Goal: Communication & Community: Answer question/provide support

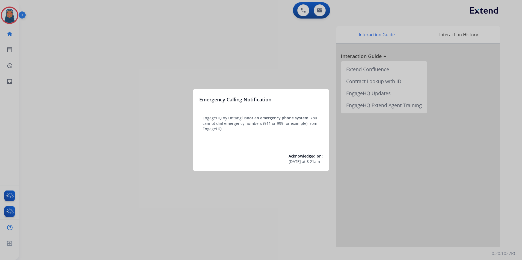
click at [101, 61] on div at bounding box center [261, 130] width 522 height 260
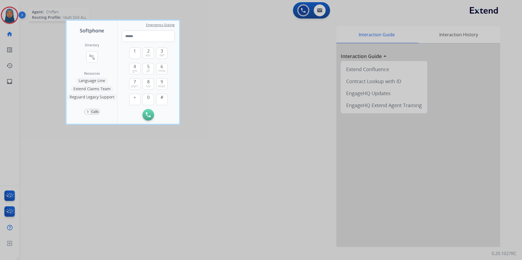
click at [8, 14] on div at bounding box center [261, 130] width 522 height 260
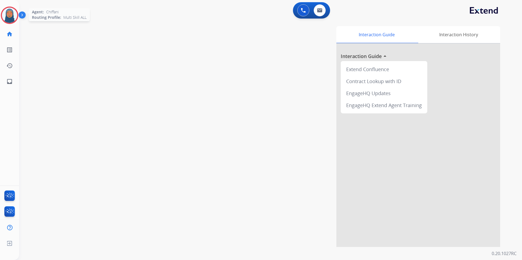
click at [8, 14] on img at bounding box center [9, 15] width 15 height 15
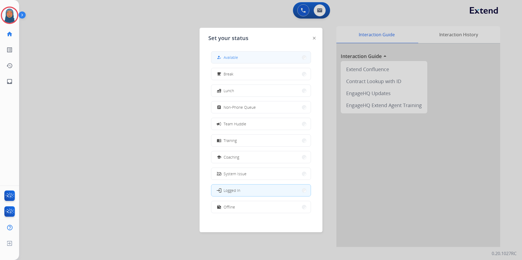
click at [240, 58] on button "how_to_reg Available" at bounding box center [260, 58] width 99 height 12
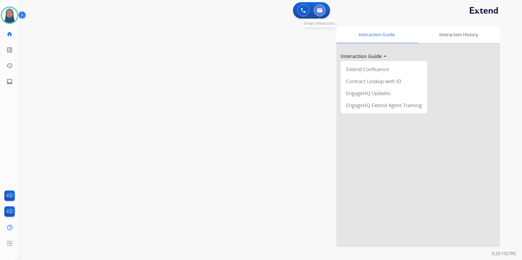
click at [322, 14] on button at bounding box center [320, 10] width 12 height 12
select select "**********"
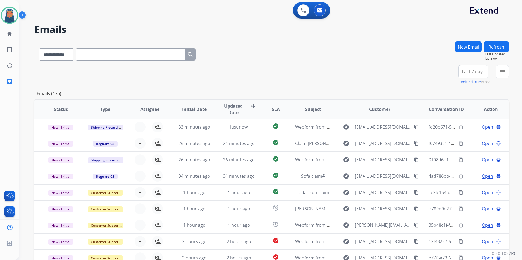
click at [467, 48] on button "New Email" at bounding box center [468, 47] width 26 height 11
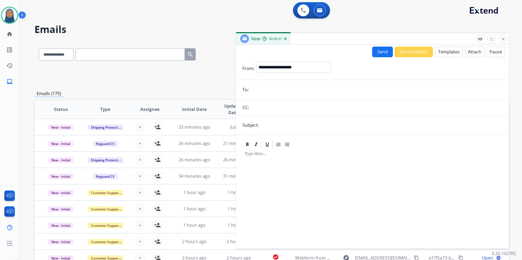
click at [268, 92] on input "email" at bounding box center [376, 89] width 252 height 11
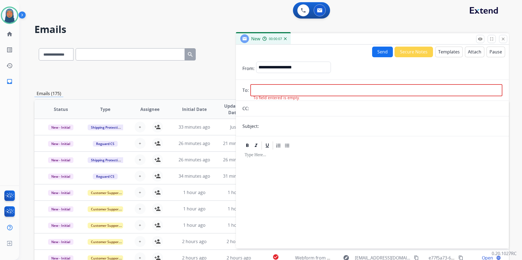
paste input "**********"
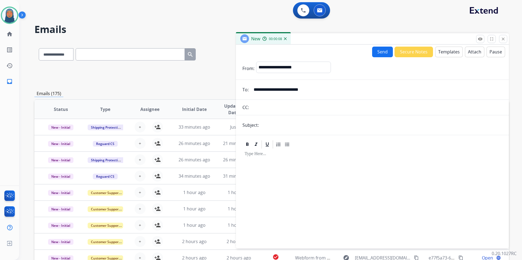
type input "**********"
click at [273, 68] on select "**********" at bounding box center [293, 67] width 74 height 11
select select "**********"
click at [256, 62] on select "**********" at bounding box center [293, 67] width 74 height 11
drag, startPoint x: 275, startPoint y: 126, endPoint x: 281, endPoint y: 120, distance: 8.4
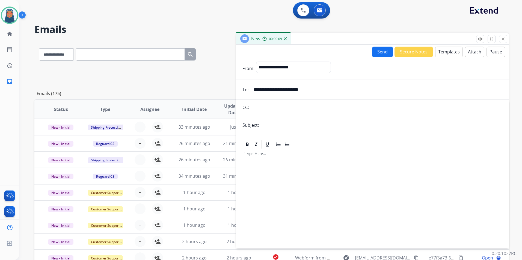
click at [275, 126] on input "text" at bounding box center [381, 125] width 242 height 11
drag, startPoint x: 256, startPoint y: 185, endPoint x: 260, endPoint y: 179, distance: 7.4
click at [257, 183] on div at bounding box center [372, 197] width 260 height 94
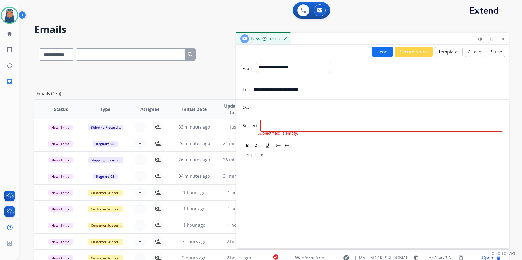
click at [439, 51] on button "Templates" at bounding box center [449, 52] width 28 height 11
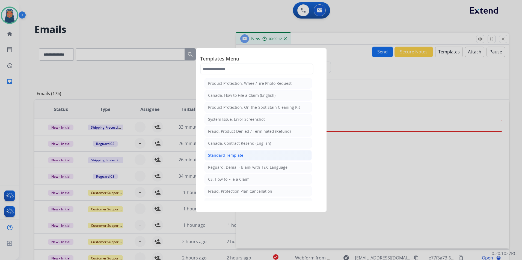
click at [241, 157] on div "Standard Template" at bounding box center [225, 155] width 35 height 5
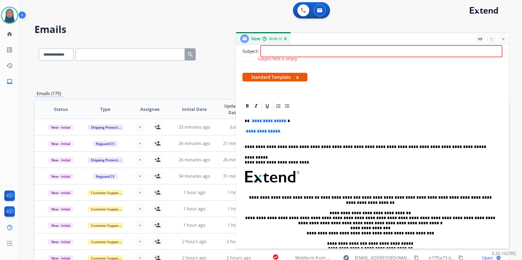
scroll to position [82, 0]
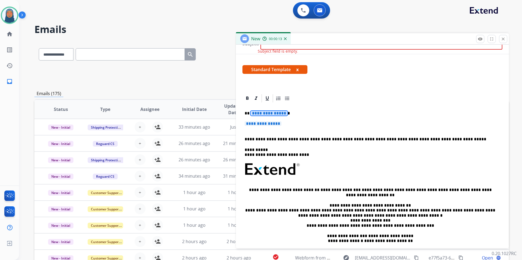
click at [272, 116] on span "**********" at bounding box center [269, 113] width 37 height 5
click at [265, 115] on span "**********" at bounding box center [269, 113] width 37 height 5
click at [270, 114] on span "**********" at bounding box center [269, 113] width 37 height 5
paste div
click at [278, 125] on span "**********" at bounding box center [263, 124] width 37 height 5
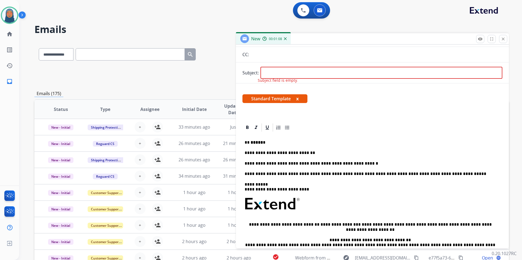
scroll to position [0, 0]
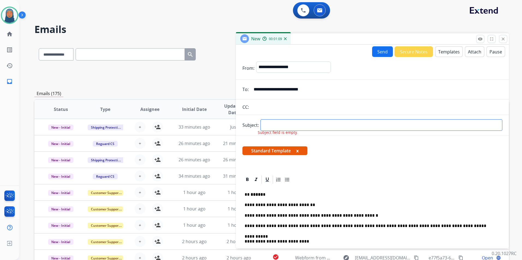
click at [288, 126] on input "text" at bounding box center [381, 125] width 242 height 11
type input "**********"
click at [383, 52] on button "Send" at bounding box center [382, 51] width 21 height 11
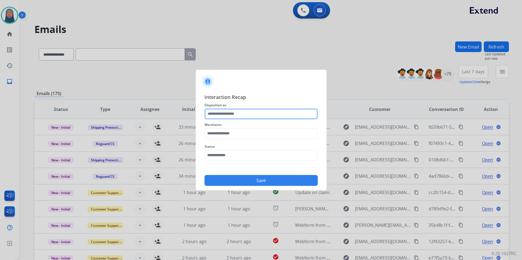
click at [249, 112] on input "text" at bounding box center [261, 114] width 113 height 11
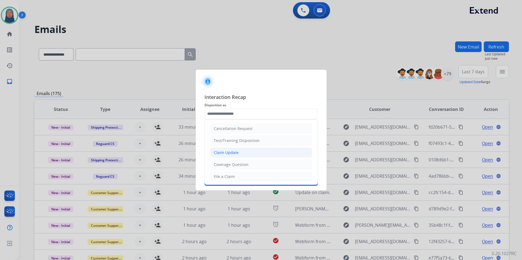
click at [237, 152] on div "Claim Update" at bounding box center [226, 152] width 25 height 5
type input "**********"
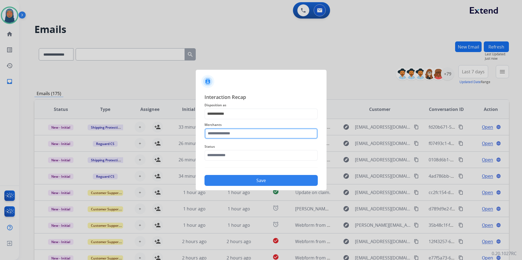
click at [230, 134] on input "text" at bounding box center [261, 133] width 113 height 11
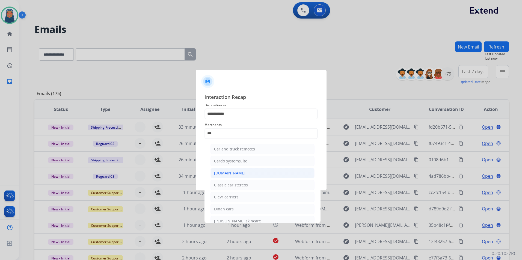
click at [235, 176] on div "Carparts.com" at bounding box center [229, 173] width 31 height 5
type input "**********"
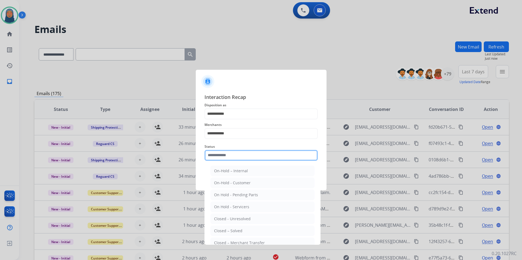
click at [232, 155] on input "text" at bounding box center [261, 155] width 113 height 11
click at [237, 231] on div "Closed – Solved" at bounding box center [228, 231] width 28 height 5
type input "**********"
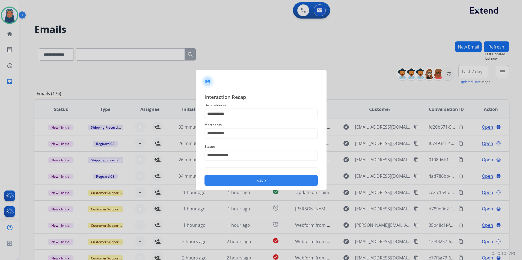
click at [261, 182] on button "Save" at bounding box center [261, 180] width 113 height 11
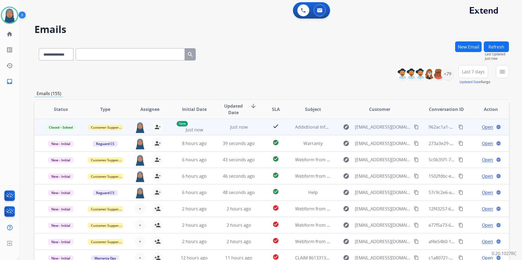
click at [458, 128] on mat-icon "content_copy" at bounding box center [460, 127] width 5 height 5
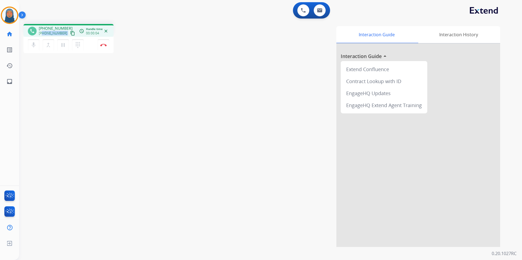
drag, startPoint x: 62, startPoint y: 33, endPoint x: 42, endPoint y: 34, distance: 19.9
click at [42, 34] on div "+13106198844 content_copy" at bounding box center [57, 33] width 37 height 7
drag, startPoint x: 102, startPoint y: 43, endPoint x: 98, endPoint y: 41, distance: 3.8
click at [102, 42] on button "Disconnect" at bounding box center [103, 44] width 11 height 11
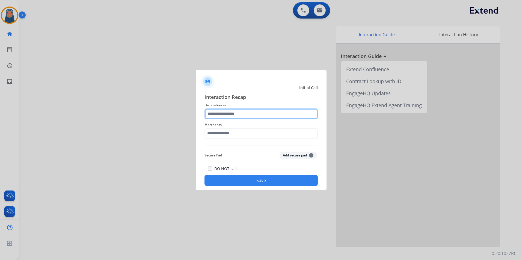
drag, startPoint x: 224, startPoint y: 112, endPoint x: 224, endPoint y: 115, distance: 2.7
click at [224, 112] on input "text" at bounding box center [261, 114] width 113 height 11
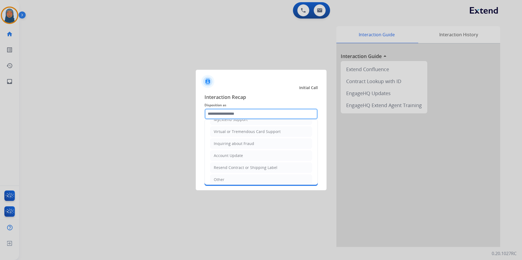
scroll to position [85, 0]
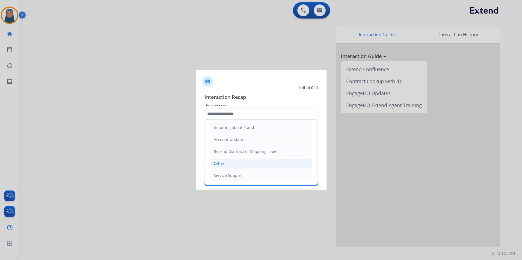
drag, startPoint x: 223, startPoint y: 166, endPoint x: 222, endPoint y: 150, distance: 15.8
click at [223, 166] on div "Other" at bounding box center [219, 163] width 11 height 5
type input "*****"
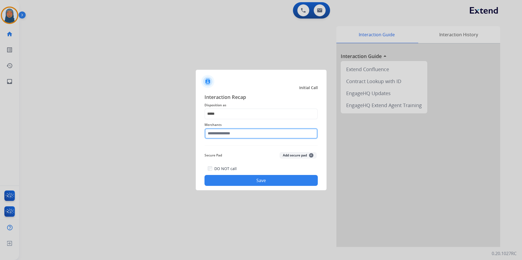
click at [224, 129] on input "text" at bounding box center [261, 133] width 113 height 11
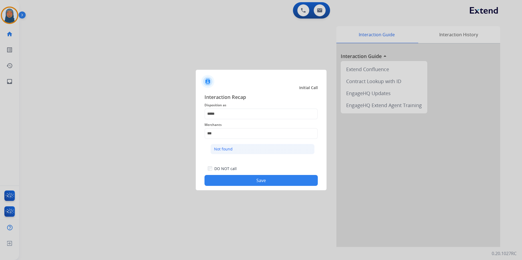
click at [229, 149] on div "Not found" at bounding box center [223, 149] width 19 height 5
type input "*********"
click at [273, 184] on button "Save" at bounding box center [261, 180] width 113 height 11
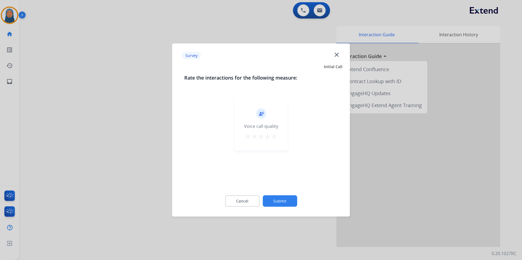
drag, startPoint x: 292, startPoint y: 190, endPoint x: 288, endPoint y: 201, distance: 12.1
click at [292, 192] on div "Cancel Submit" at bounding box center [261, 201] width 154 height 25
click at [288, 202] on button "Submit" at bounding box center [280, 201] width 34 height 11
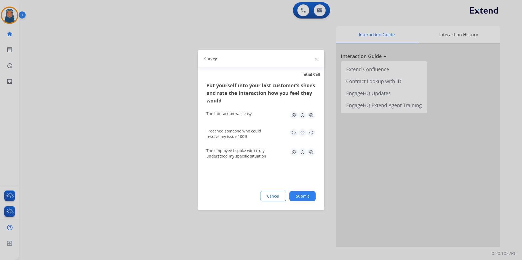
click at [302, 195] on button "Submit" at bounding box center [302, 197] width 26 height 10
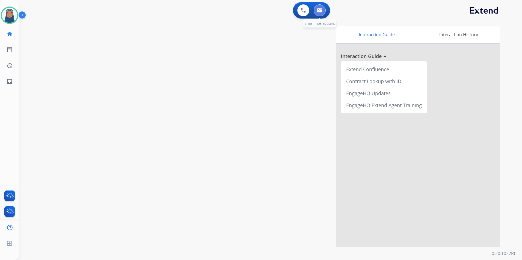
click at [323, 10] on button at bounding box center [320, 10] width 12 height 12
select select "**********"
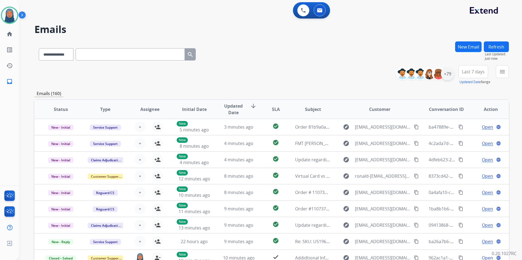
click at [449, 76] on div "+79" at bounding box center [447, 73] width 13 height 13
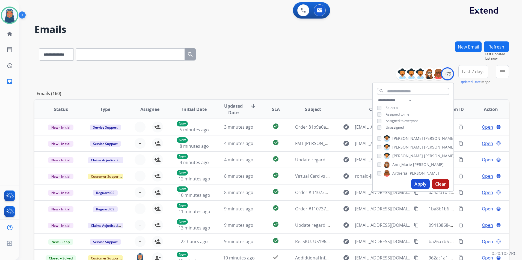
click at [377, 130] on div "**********" at bounding box center [413, 114] width 81 height 35
click at [424, 187] on button "Apply" at bounding box center [420, 184] width 19 height 10
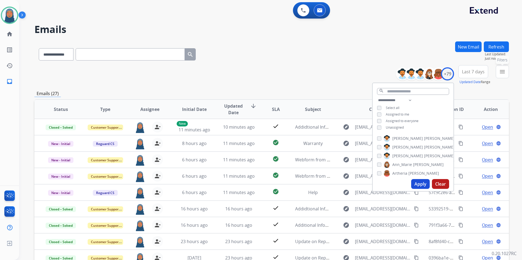
click at [500, 74] on mat-icon "menu" at bounding box center [502, 72] width 7 height 7
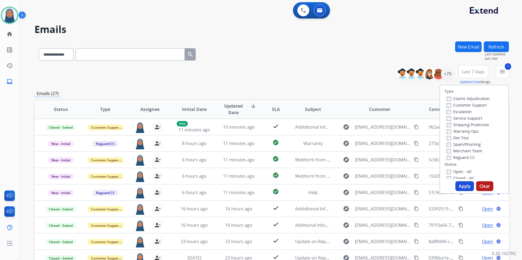
click at [378, 84] on div "**********" at bounding box center [271, 75] width 475 height 20
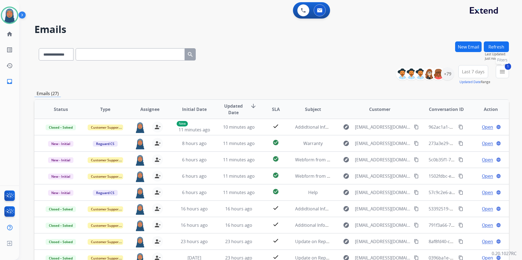
click at [504, 74] on mat-icon "menu" at bounding box center [502, 72] width 7 height 7
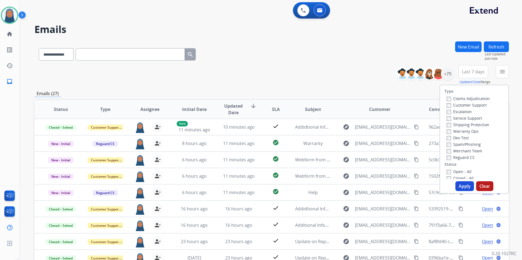
click at [465, 189] on button "Apply" at bounding box center [464, 187] width 19 height 10
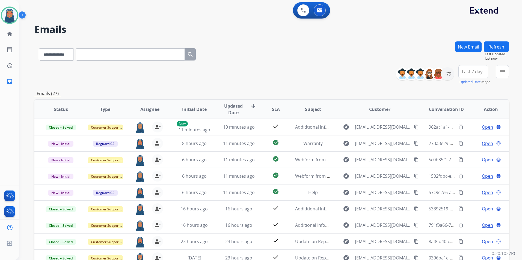
click at [246, 46] on div "**********" at bounding box center [271, 54] width 475 height 24
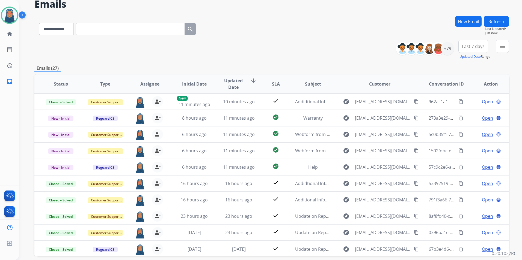
scroll to position [50, 0]
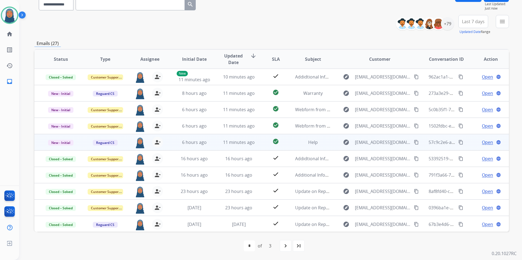
click at [482, 143] on span "Open" at bounding box center [487, 142] width 11 height 7
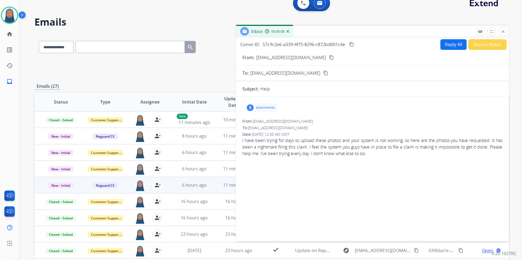
scroll to position [0, 0]
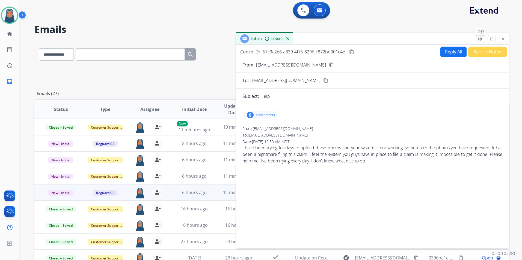
click at [479, 38] on mat-icon "remove_red_eye" at bounding box center [480, 39] width 5 height 5
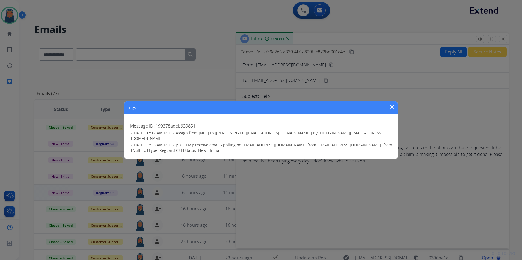
click at [393, 110] on mat-icon "close" at bounding box center [392, 107] width 7 height 7
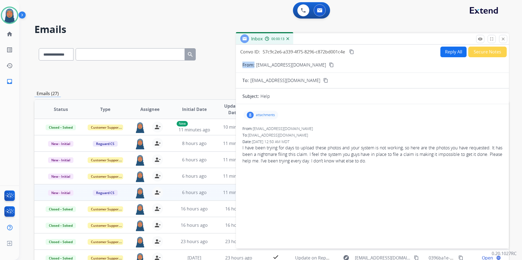
drag, startPoint x: 318, startPoint y: 65, endPoint x: 255, endPoint y: 70, distance: 62.7
click at [255, 70] on form "From: rodriguez3yolanda@gmail.com content_copy To: customerservice@reguardprote…" at bounding box center [372, 151] width 273 height 189
copy p "From:"
click at [262, 116] on p "attachments" at bounding box center [265, 115] width 19 height 4
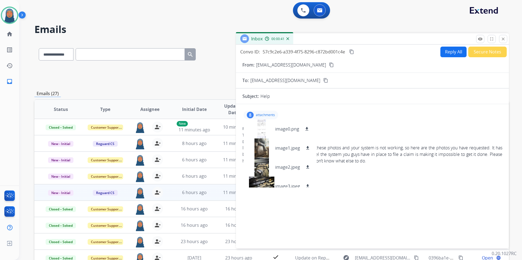
click at [366, 115] on div "8 attachments image0.png download image1.jpeg download image2.jpeg download ima…" at bounding box center [372, 115] width 260 height 13
click at [449, 53] on button "Reply All" at bounding box center [453, 52] width 26 height 11
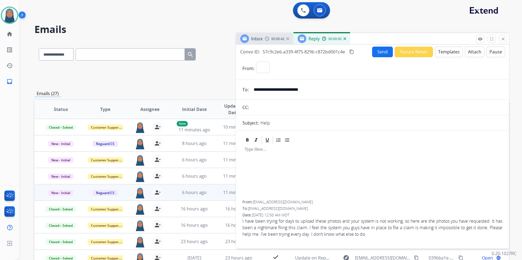
select select "**********"
click at [452, 52] on button "Templates" at bounding box center [449, 52] width 28 height 11
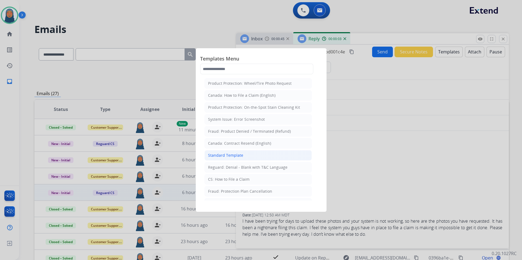
click at [239, 154] on div "Standard Template" at bounding box center [225, 155] width 35 height 5
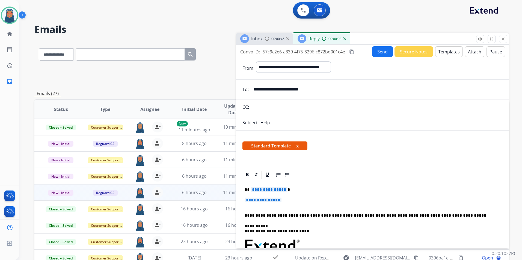
click at [270, 191] on span "**********" at bounding box center [269, 190] width 37 height 5
click at [263, 203] on p "**********" at bounding box center [373, 203] width 256 height 10
click at [269, 203] on p "**********" at bounding box center [373, 203] width 256 height 10
click at [274, 200] on span "**********" at bounding box center [263, 200] width 37 height 5
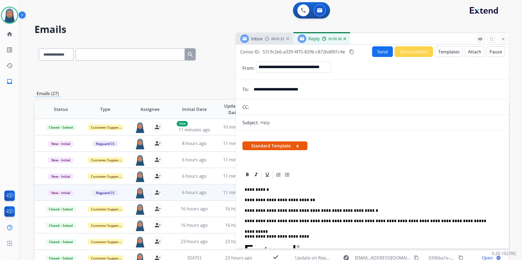
click at [382, 55] on button "Send" at bounding box center [382, 51] width 21 height 11
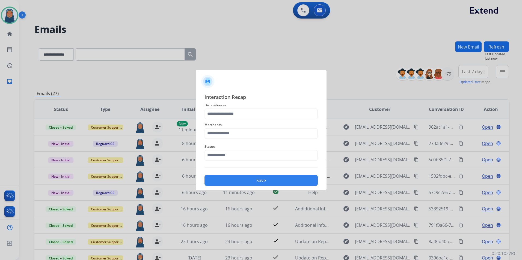
click at [222, 108] on span "Disposition as" at bounding box center [261, 105] width 113 height 7
click at [222, 114] on input "text" at bounding box center [261, 114] width 113 height 11
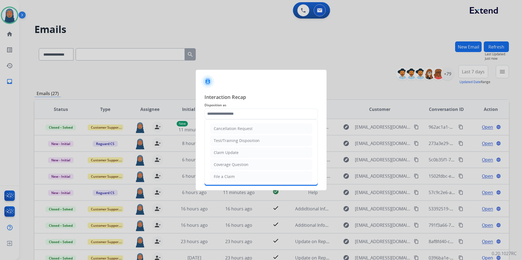
click at [234, 154] on div "Claim Update" at bounding box center [226, 152] width 25 height 5
type input "**********"
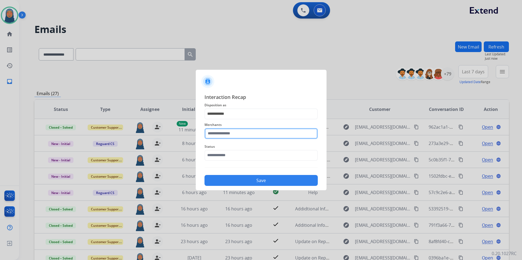
click at [232, 133] on input "text" at bounding box center [261, 133] width 113 height 11
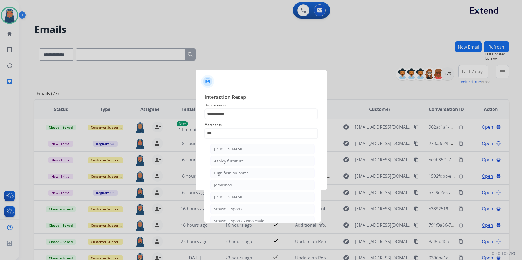
click at [229, 152] on div "Ashley - Reguard" at bounding box center [229, 149] width 31 height 5
type input "**********"
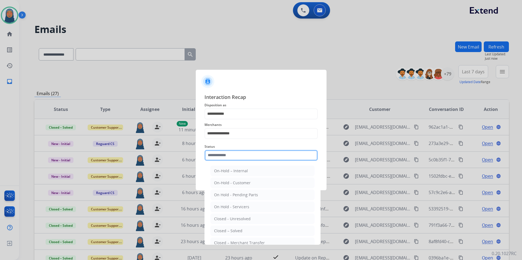
click at [232, 157] on input "text" at bounding box center [261, 155] width 113 height 11
click at [236, 231] on div "Closed – Solved" at bounding box center [228, 231] width 28 height 5
type input "**********"
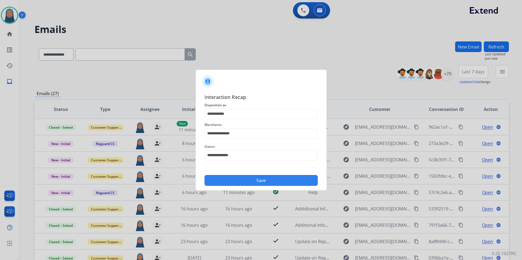
click at [261, 183] on button "Save" at bounding box center [261, 180] width 113 height 11
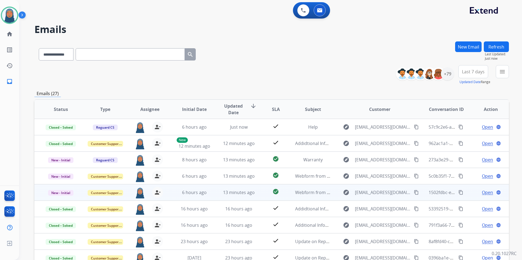
click at [482, 193] on span "Open" at bounding box center [487, 192] width 11 height 7
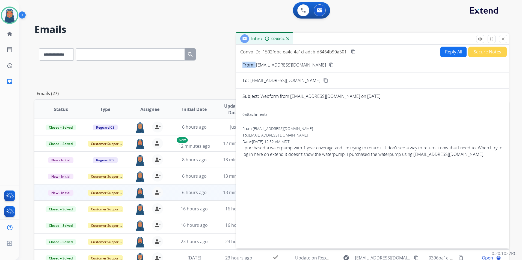
drag, startPoint x: 306, startPoint y: 65, endPoint x: 256, endPoint y: 66, distance: 49.4
click at [256, 66] on div "From: blaraisnot17@gmail.com content_copy" at bounding box center [372, 65] width 273 height 7
copy p "From:"
click at [449, 54] on button "Reply All" at bounding box center [453, 52] width 26 height 11
select select "**********"
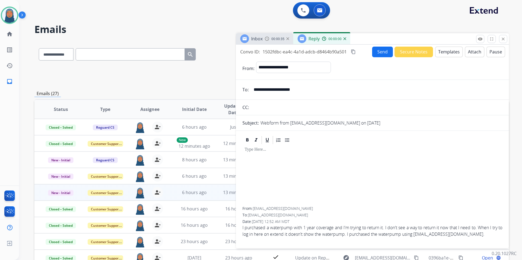
click at [438, 54] on button "Templates" at bounding box center [449, 52] width 28 height 11
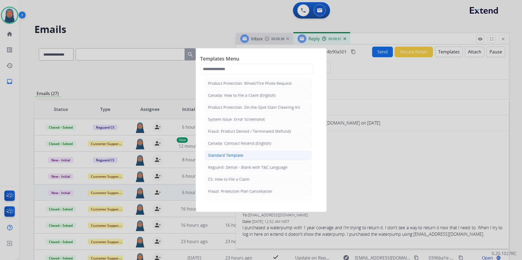
click at [234, 152] on li "Standard Template" at bounding box center [258, 155] width 107 height 10
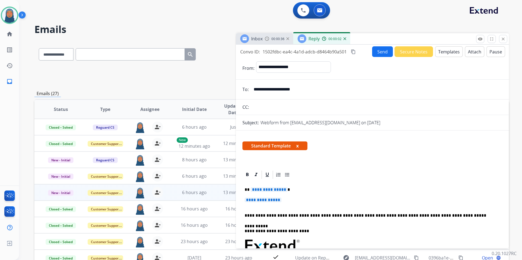
click at [274, 191] on span "**********" at bounding box center [269, 190] width 37 height 5
drag, startPoint x: 265, startPoint y: 188, endPoint x: 319, endPoint y: 193, distance: 54.0
click at [337, 192] on p "**********" at bounding box center [370, 190] width 251 height 5
drag, startPoint x: 272, startPoint y: 192, endPoint x: 279, endPoint y: 192, distance: 6.8
click at [273, 192] on span "**********" at bounding box center [269, 190] width 37 height 5
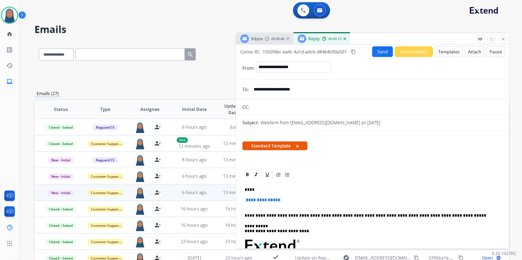
paste div
click at [249, 191] on p "**********" at bounding box center [370, 190] width 251 height 5
click at [245, 199] on span "**********" at bounding box center [263, 200] width 37 height 5
click at [265, 193] on div "**********" at bounding box center [372, 259] width 260 height 158
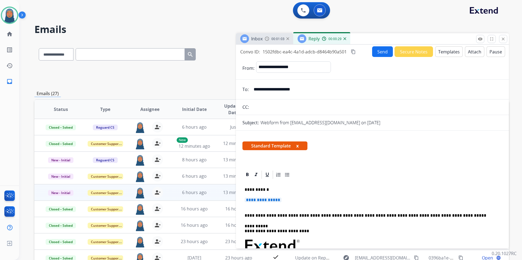
click at [251, 201] on span "**********" at bounding box center [263, 200] width 37 height 5
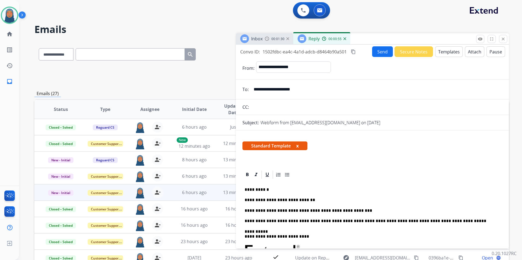
click at [383, 55] on button "Send" at bounding box center [382, 51] width 21 height 11
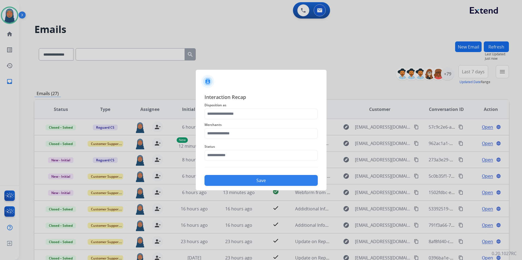
drag, startPoint x: 245, startPoint y: 108, endPoint x: 245, endPoint y: 113, distance: 5.5
click at [245, 108] on span "Disposition as" at bounding box center [261, 105] width 113 height 7
click at [245, 115] on input "text" at bounding box center [261, 114] width 113 height 11
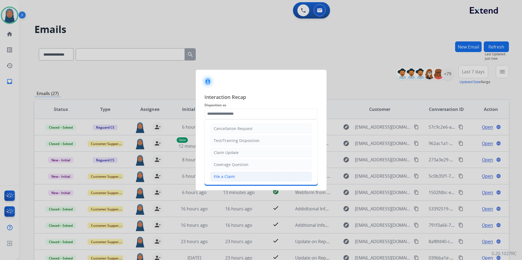
click at [238, 177] on li "File a Claim" at bounding box center [261, 177] width 102 height 10
type input "**********"
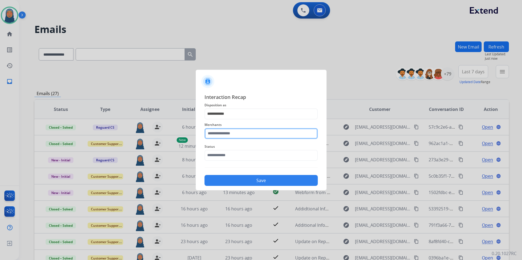
click at [236, 134] on input "text" at bounding box center [261, 133] width 113 height 11
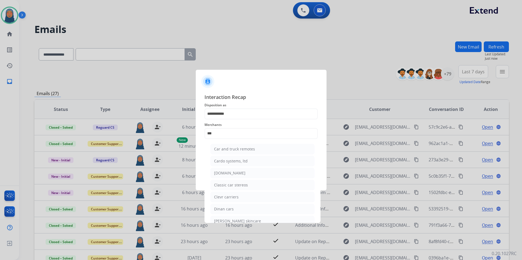
drag, startPoint x: 225, startPoint y: 174, endPoint x: 226, endPoint y: 165, distance: 8.5
click at [226, 174] on div "Carparts.com" at bounding box center [229, 173] width 31 height 5
type input "**********"
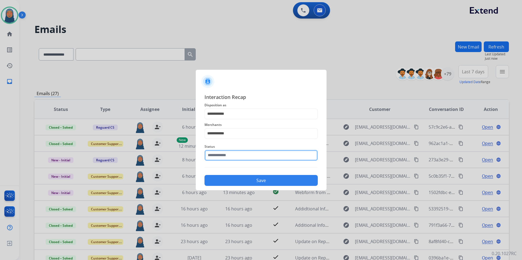
click at [228, 156] on input "text" at bounding box center [261, 155] width 113 height 11
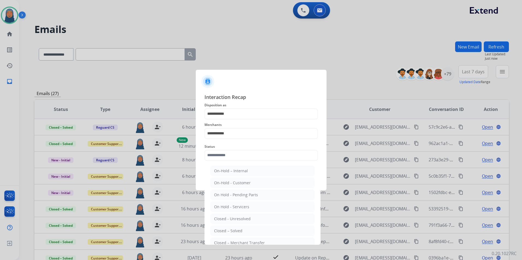
click at [234, 231] on div "Closed – Solved" at bounding box center [228, 231] width 28 height 5
type input "**********"
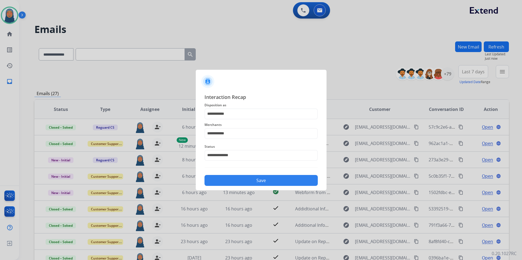
click at [249, 182] on button "Save" at bounding box center [261, 180] width 113 height 11
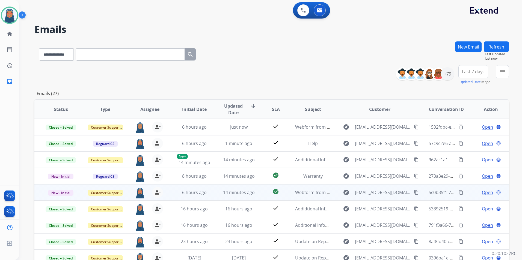
click at [477, 193] on div "Open language" at bounding box center [490, 192] width 35 height 7
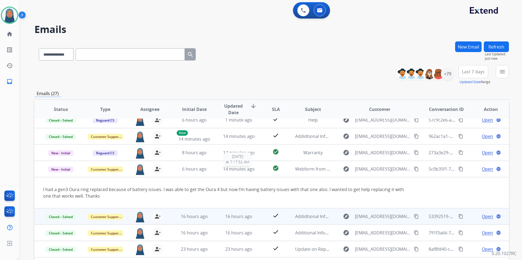
scroll to position [32, 0]
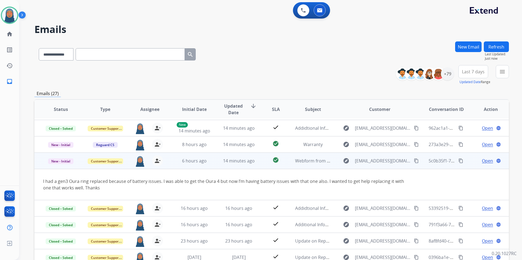
click at [489, 157] on td "Open language" at bounding box center [486, 161] width 45 height 16
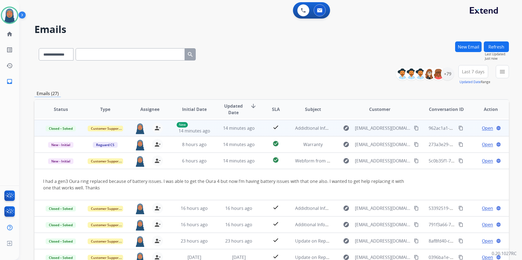
scroll to position [1, 0]
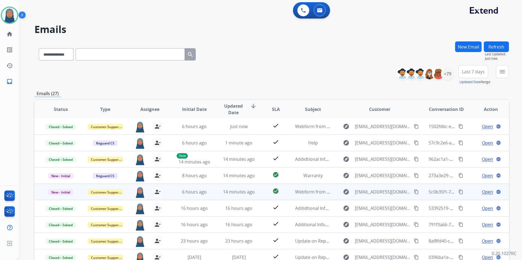
click at [482, 192] on span "Open" at bounding box center [487, 192] width 11 height 7
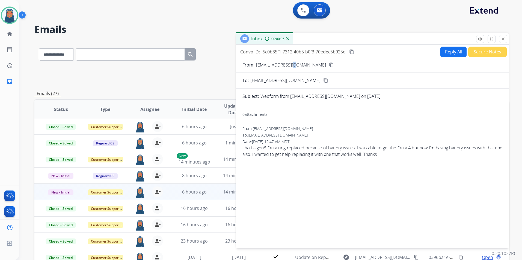
click at [292, 66] on p "csa210@icloud.com" at bounding box center [291, 65] width 70 height 7
drag, startPoint x: 292, startPoint y: 66, endPoint x: 289, endPoint y: 69, distance: 4.2
click at [289, 69] on form "From: csa210@icloud.com content_copy To: support@extend.com content_copy Subjec…" at bounding box center [372, 151] width 273 height 189
drag, startPoint x: 295, startPoint y: 64, endPoint x: 256, endPoint y: 66, distance: 38.3
click at [256, 66] on p "csa210@icloud.com" at bounding box center [291, 65] width 70 height 7
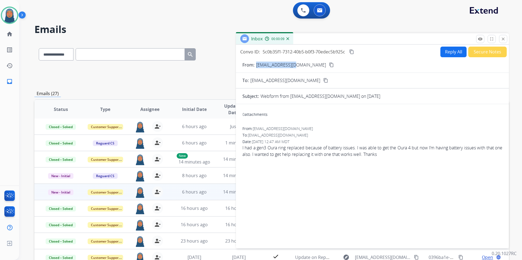
copy p "csa210@icloud.com"
click at [447, 51] on button "Reply All" at bounding box center [453, 52] width 26 height 11
select select "**********"
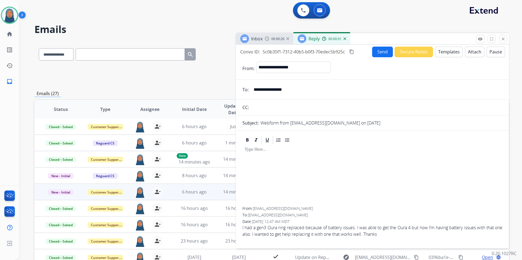
click at [446, 49] on button "Templates" at bounding box center [449, 52] width 28 height 11
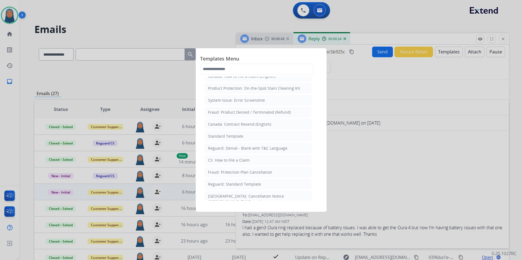
scroll to position [0, 0]
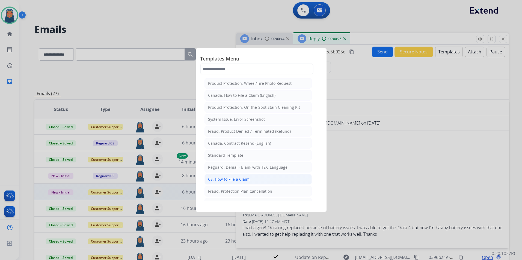
click at [232, 177] on div "CS: How to File a Claim" at bounding box center [229, 179] width 42 height 5
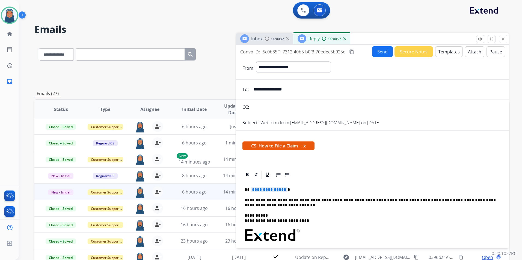
click at [267, 188] on span "**********" at bounding box center [269, 190] width 37 height 5
click at [265, 189] on span "**********" at bounding box center [269, 190] width 37 height 5
click at [383, 54] on button "Send" at bounding box center [382, 51] width 21 height 11
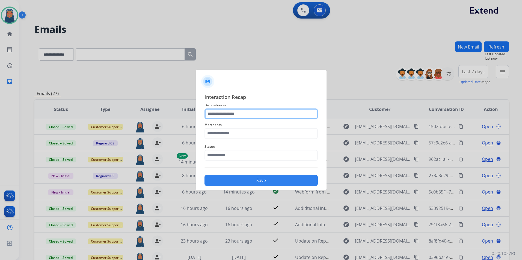
click at [250, 115] on input "text" at bounding box center [261, 114] width 113 height 11
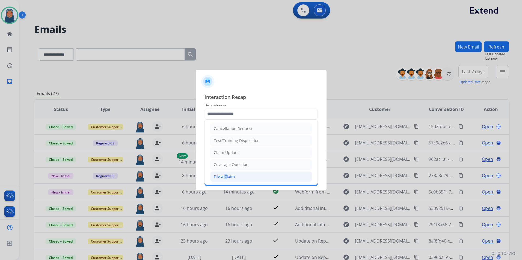
drag, startPoint x: 223, startPoint y: 182, endPoint x: 224, endPoint y: 167, distance: 14.5
click at [224, 181] on ul "Cancellation Request Test/Training Disposition Claim Update Coverage Question F…" at bounding box center [261, 195] width 113 height 150
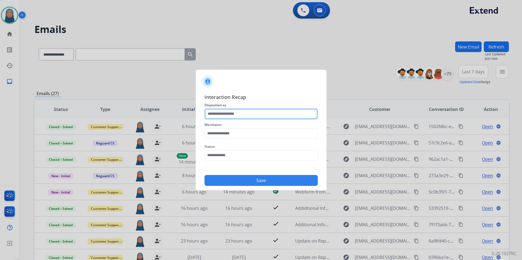
click at [233, 114] on input "text" at bounding box center [261, 114] width 113 height 11
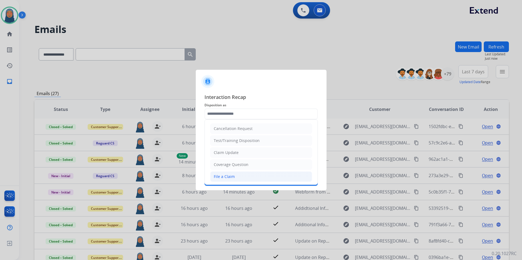
click at [227, 176] on div "File a Claim" at bounding box center [224, 176] width 21 height 5
type input "**********"
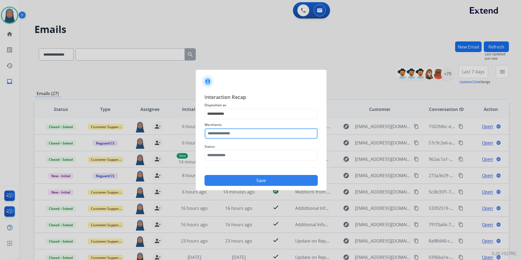
click at [235, 131] on input "text" at bounding box center [261, 133] width 113 height 11
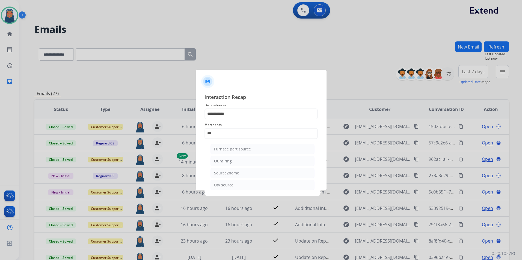
click at [233, 158] on li "Oura ring" at bounding box center [263, 161] width 104 height 10
type input "*********"
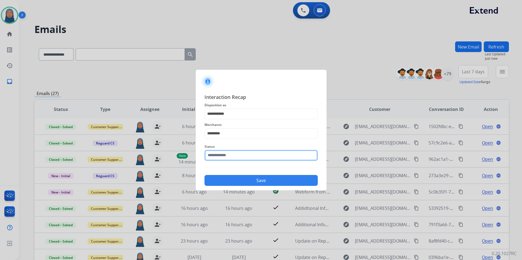
click at [232, 155] on input "text" at bounding box center [261, 155] width 113 height 11
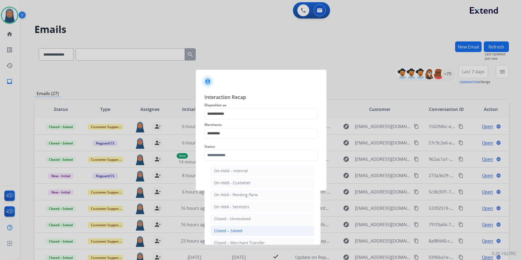
click at [242, 230] on li "Closed – Solved" at bounding box center [263, 231] width 104 height 10
type input "**********"
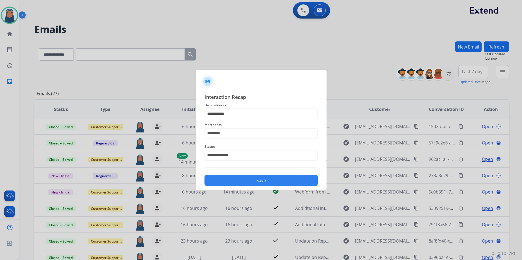
click at [259, 185] on button "Save" at bounding box center [261, 180] width 113 height 11
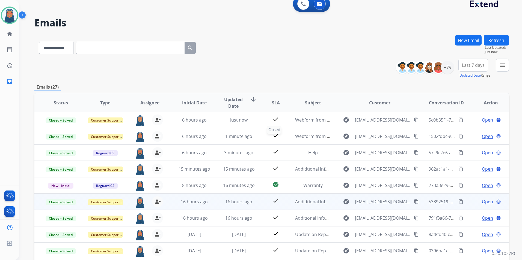
scroll to position [50, 0]
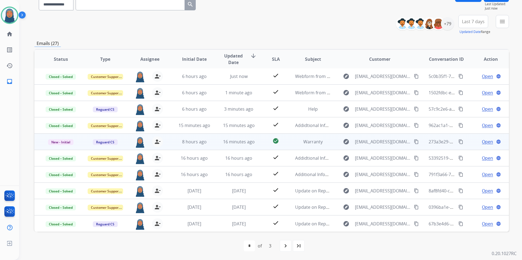
click at [482, 141] on span "Open" at bounding box center [487, 142] width 11 height 7
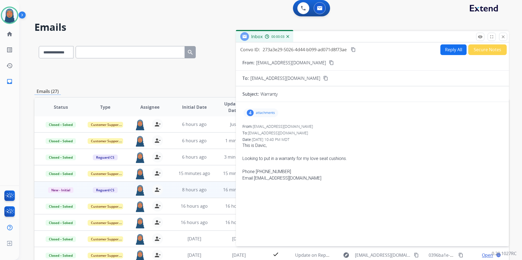
scroll to position [0, 0]
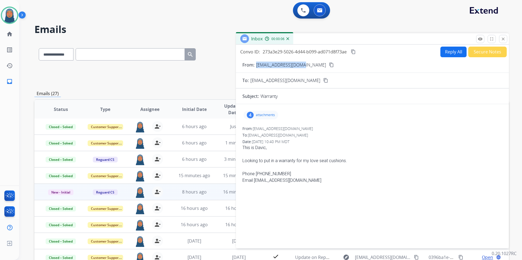
drag, startPoint x: 301, startPoint y: 65, endPoint x: 254, endPoint y: 65, distance: 46.4
click at [254, 65] on div "From: davic_do@hotmail.com content_copy" at bounding box center [372, 65] width 273 height 7
copy div "davic_do@hotmail.com"
click at [481, 52] on button "Secure Notes" at bounding box center [487, 52] width 38 height 11
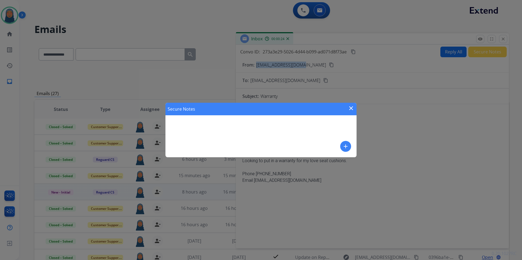
click at [343, 145] on mat-icon "add" at bounding box center [345, 146] width 7 height 7
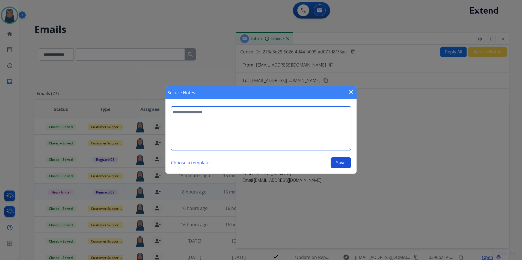
click at [248, 126] on textarea at bounding box center [261, 129] width 180 height 44
type textarea "**********"
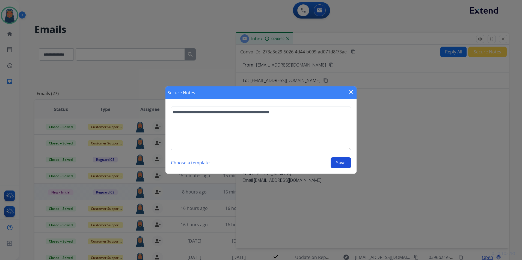
click at [346, 162] on button "Save" at bounding box center [341, 163] width 20 height 11
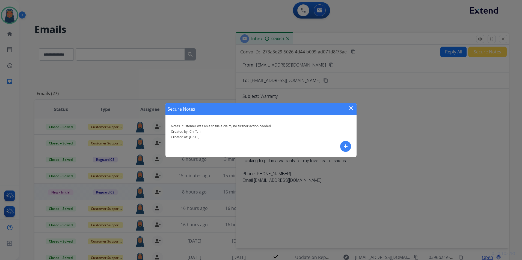
click at [352, 106] on mat-icon "close" at bounding box center [351, 108] width 7 height 7
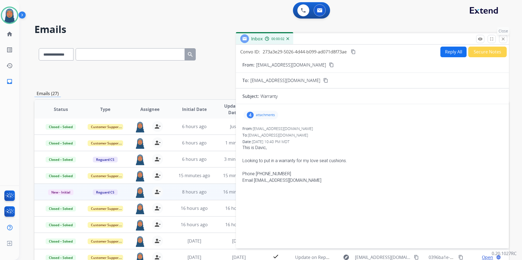
click at [503, 39] on mat-icon "close" at bounding box center [503, 39] width 5 height 5
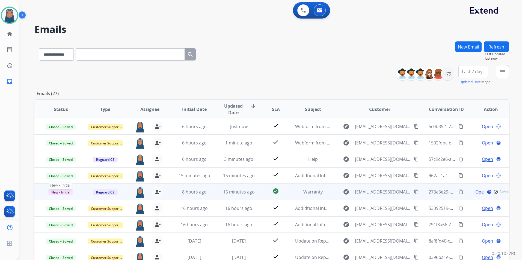
click at [66, 193] on span "New - Initial" at bounding box center [60, 193] width 25 height 6
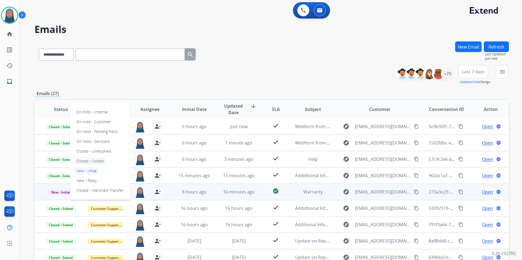
click at [93, 162] on p "Closed – Solved" at bounding box center [89, 162] width 31 height 8
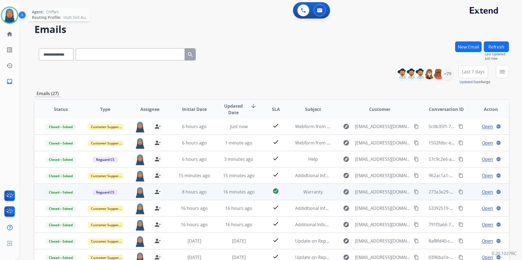
click at [13, 13] on img at bounding box center [9, 15] width 15 height 15
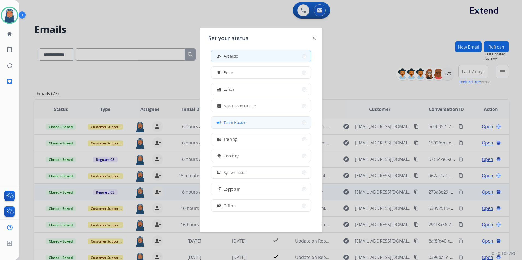
scroll to position [2, 0]
click at [244, 203] on button "work_off Offline" at bounding box center [260, 206] width 99 height 12
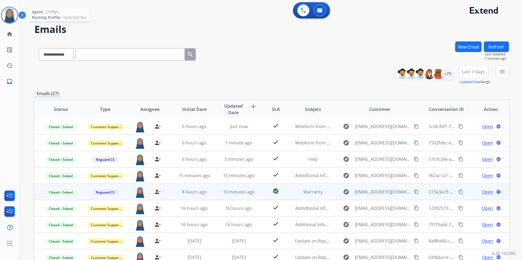
click at [10, 17] on img at bounding box center [9, 15] width 15 height 15
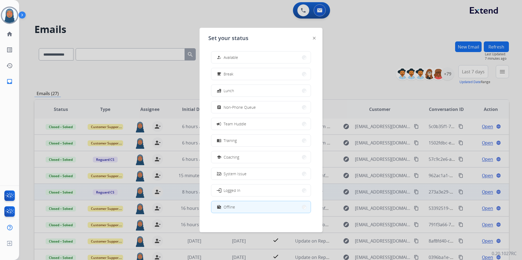
click at [226, 57] on span "Available" at bounding box center [231, 58] width 14 height 6
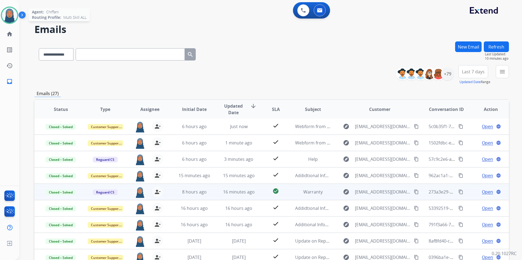
click at [9, 13] on img at bounding box center [9, 15] width 15 height 15
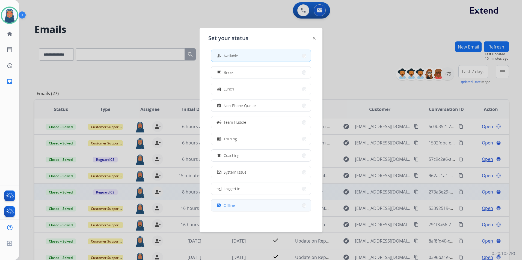
click at [267, 204] on button "work_off Offline" at bounding box center [260, 206] width 99 height 12
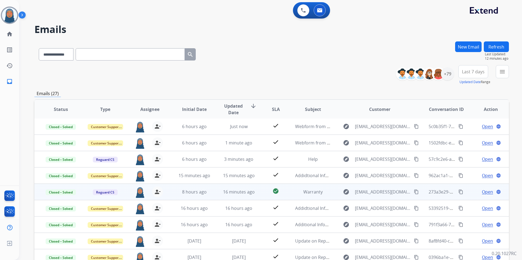
click at [19, 17] on img at bounding box center [23, 16] width 9 height 10
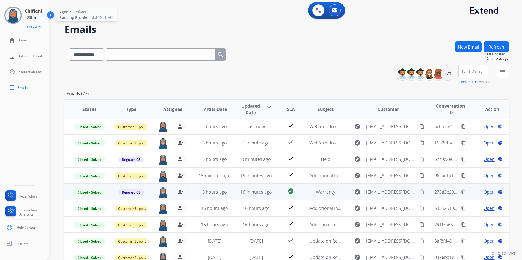
click at [13, 14] on img at bounding box center [12, 15] width 15 height 15
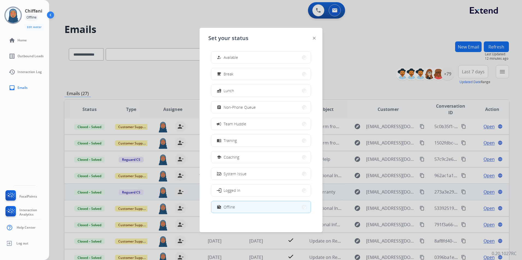
click at [234, 60] on div "how_to_reg Available" at bounding box center [227, 57] width 22 height 7
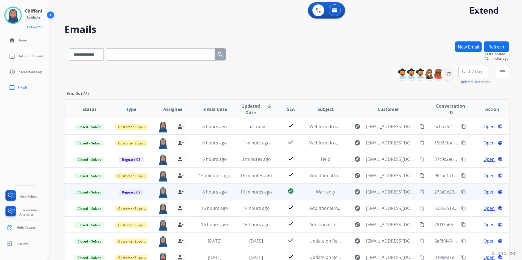
click at [48, 15] on img at bounding box center [51, 16] width 10 height 10
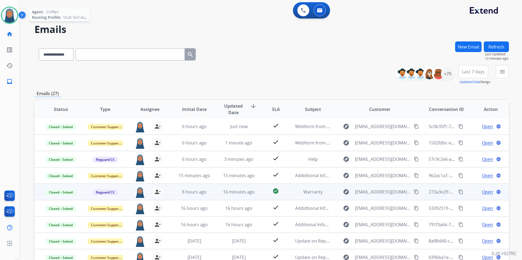
click at [7, 18] on img at bounding box center [9, 15] width 15 height 15
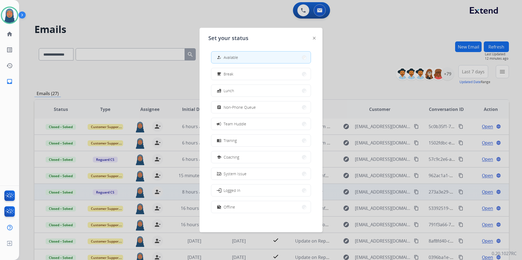
click at [313, 40] on div at bounding box center [314, 38] width 3 height 7
click at [10, 34] on mat-icon "home" at bounding box center [9, 34] width 7 height 7
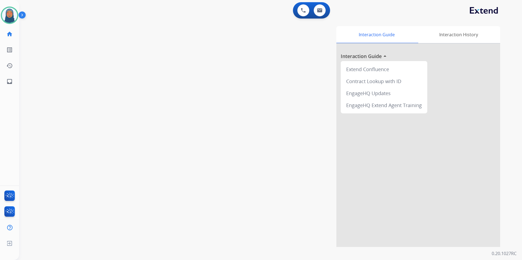
click at [24, 16] on img at bounding box center [23, 16] width 9 height 10
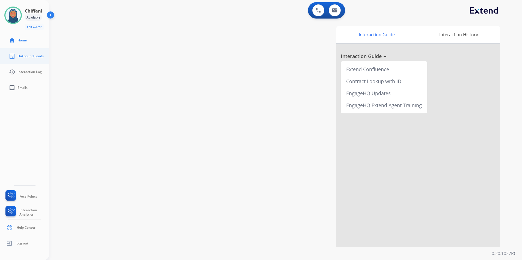
click at [28, 55] on span "Outbound Leads" at bounding box center [30, 56] width 26 height 4
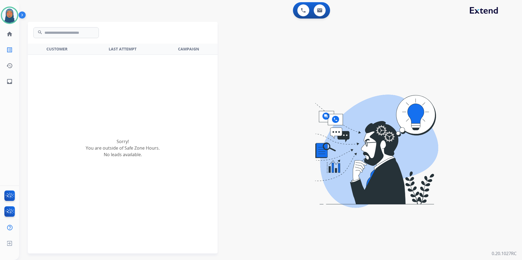
click at [121, 43] on div "search Sorry! You are outside of Safe Zone Hours. No leads available. Customer …" at bounding box center [123, 139] width 190 height 229
drag, startPoint x: 121, startPoint y: 43, endPoint x: 120, endPoint y: 48, distance: 4.9
click at [121, 48] on div "Sorry! You are outside of Safe Zone Hours. No leads available." at bounding box center [123, 148] width 190 height 211
click at [120, 51] on div "Sorry! You are outside of Safe Zone Hours. No leads available." at bounding box center [123, 148] width 190 height 211
click at [120, 49] on div "Sorry! You are outside of Safe Zone Hours. No leads available." at bounding box center [123, 148] width 190 height 211
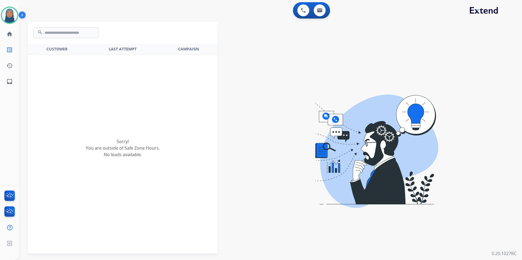
click at [21, 16] on img at bounding box center [23, 16] width 9 height 10
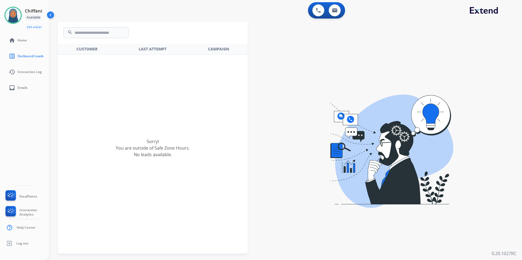
drag, startPoint x: 49, startPoint y: 15, endPoint x: 46, endPoint y: 18, distance: 3.7
click at [49, 14] on img at bounding box center [51, 16] width 10 height 10
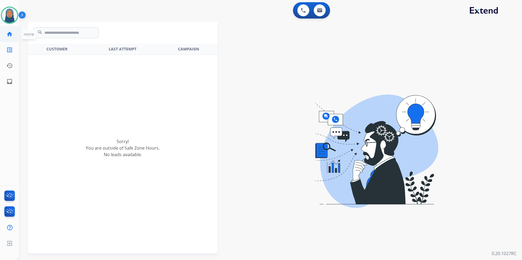
click at [10, 34] on mat-icon "home" at bounding box center [9, 34] width 7 height 7
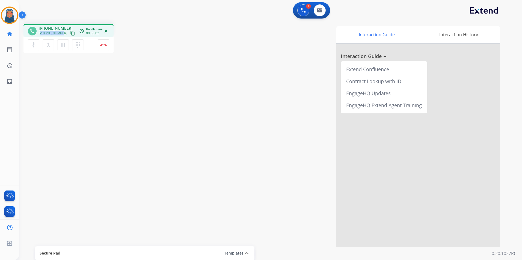
drag, startPoint x: 62, startPoint y: 33, endPoint x: 42, endPoint y: 34, distance: 20.5
click at [42, 34] on div "+19014283988 content_copy" at bounding box center [57, 33] width 37 height 7
drag, startPoint x: 42, startPoint y: 34, endPoint x: 50, endPoint y: 61, distance: 29.0
click at [44, 80] on div "phone +19014283988 +19014283988 content_copy access_time Call metrics Queue 00:…" at bounding box center [264, 134] width 490 height 228
drag, startPoint x: 62, startPoint y: 33, endPoint x: 43, endPoint y: 33, distance: 19.1
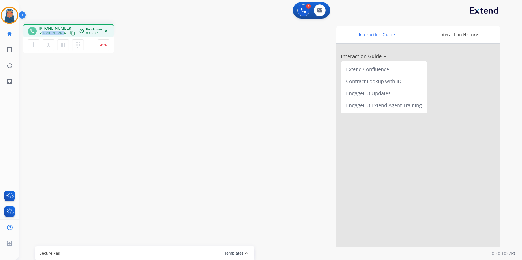
click at [43, 33] on div "+19014283988 content_copy" at bounding box center [57, 33] width 37 height 7
copy span "9014283988"
click at [103, 44] on img at bounding box center [103, 45] width 7 height 3
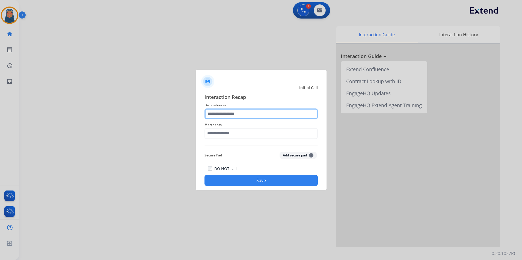
click at [259, 115] on input "text" at bounding box center [261, 114] width 113 height 11
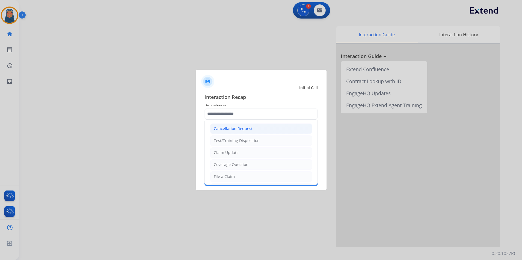
click at [240, 128] on div "Cancellation Request" at bounding box center [233, 128] width 39 height 5
type input "**********"
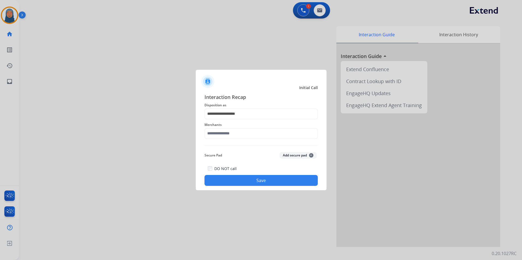
drag, startPoint x: 239, startPoint y: 125, endPoint x: 238, endPoint y: 130, distance: 5.3
click at [239, 125] on span "Merchants" at bounding box center [261, 125] width 113 height 7
click at [237, 133] on input "text" at bounding box center [261, 133] width 113 height 11
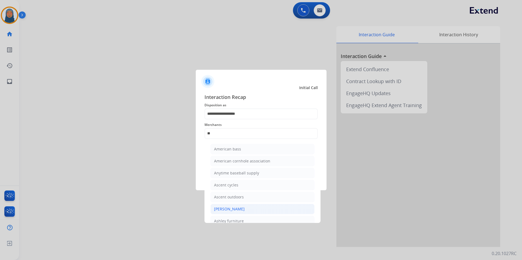
click at [236, 214] on li "Ashley - Reguard" at bounding box center [263, 209] width 104 height 10
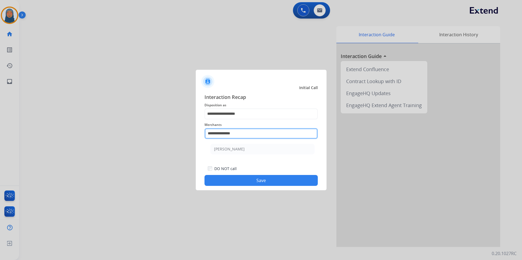
click at [240, 134] on input "**********" at bounding box center [261, 133] width 113 height 11
type input "**********"
drag, startPoint x: 250, startPoint y: 134, endPoint x: 86, endPoint y: 115, distance: 164.6
click at [0, 118] on app-contact-recap-modal "**********" at bounding box center [0, 130] width 0 height 260
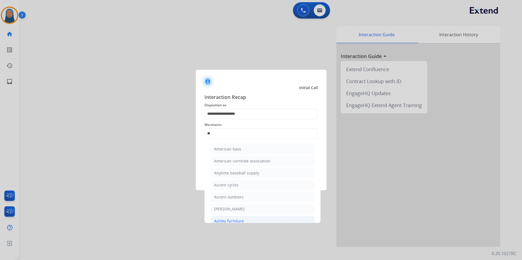
click at [231, 221] on div "Ashley furniture" at bounding box center [229, 221] width 30 height 5
type input "**********"
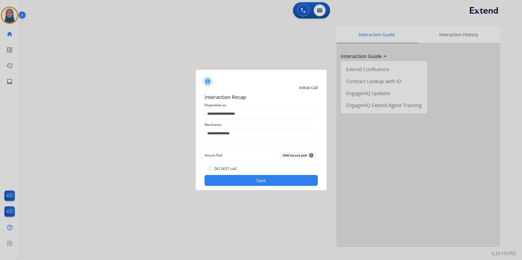
click at [238, 178] on button "Save" at bounding box center [261, 180] width 113 height 11
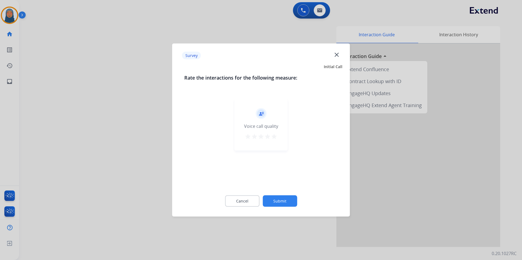
click at [278, 205] on button "Submit" at bounding box center [280, 201] width 34 height 11
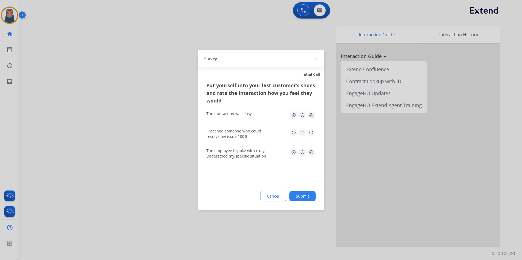
click at [312, 198] on button "Submit" at bounding box center [302, 197] width 26 height 10
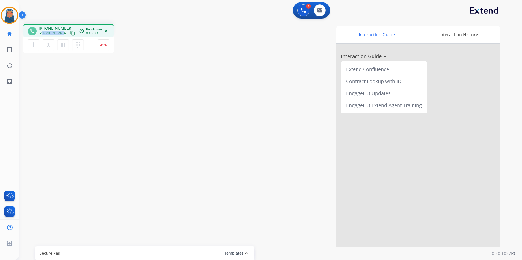
drag, startPoint x: 62, startPoint y: 34, endPoint x: 43, endPoint y: 35, distance: 19.1
click at [43, 35] on div "+18132055059 content_copy" at bounding box center [57, 33] width 37 height 7
copy span "8132055059"
click at [102, 43] on button "Disconnect" at bounding box center [103, 44] width 11 height 11
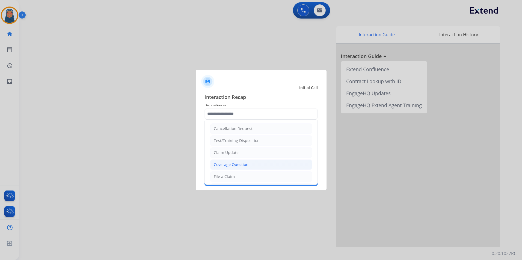
drag, startPoint x: 231, startPoint y: 164, endPoint x: 232, endPoint y: 156, distance: 8.3
click at [231, 164] on div "Coverage Question" at bounding box center [231, 164] width 35 height 5
type input "**********"
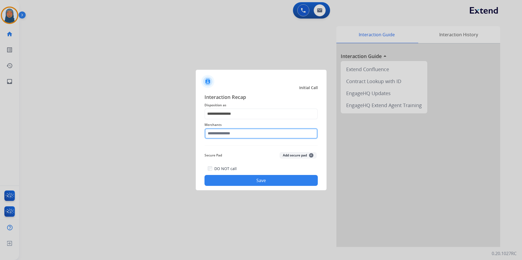
click at [237, 136] on input "text" at bounding box center [261, 133] width 113 height 11
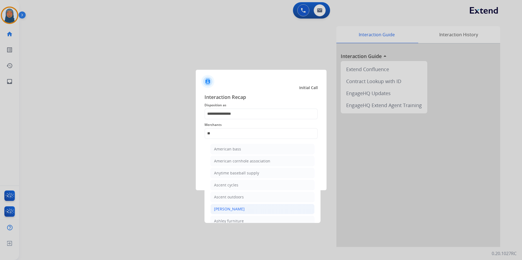
click at [216, 209] on div "Ashley - Reguard" at bounding box center [229, 209] width 31 height 5
type input "**********"
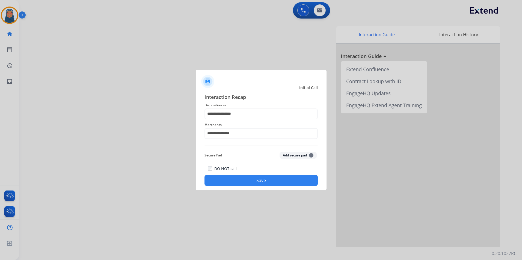
click at [260, 184] on button "Save" at bounding box center [261, 180] width 113 height 11
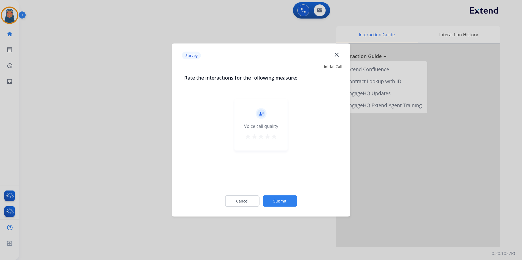
click at [282, 198] on button "Submit" at bounding box center [280, 201] width 34 height 11
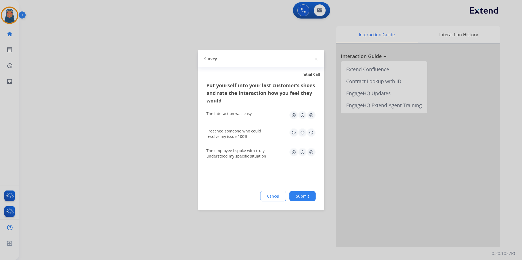
click at [300, 193] on button "Submit" at bounding box center [302, 197] width 26 height 10
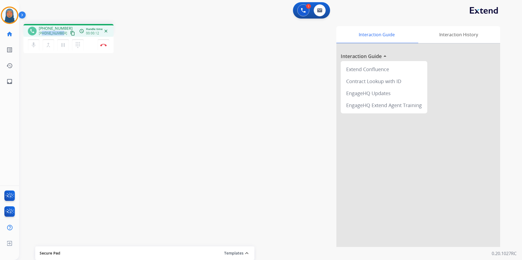
drag, startPoint x: 60, startPoint y: 34, endPoint x: 43, endPoint y: 35, distance: 17.5
click at [43, 35] on span "+18658065027" at bounding box center [53, 33] width 28 height 4
copy span "8658065027"
click at [103, 48] on button "Disconnect" at bounding box center [103, 44] width 11 height 11
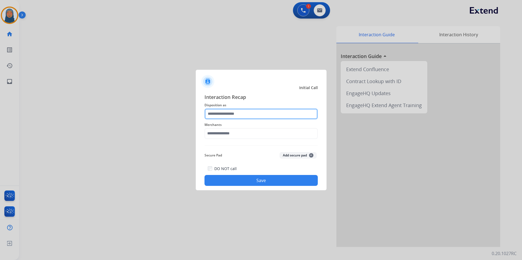
click at [222, 113] on input "text" at bounding box center [261, 114] width 113 height 11
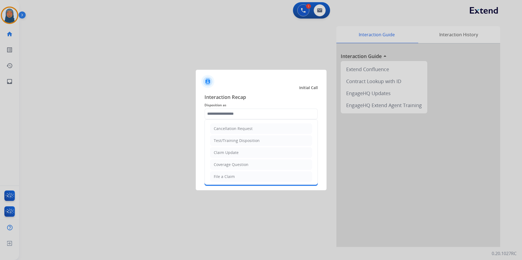
click at [232, 152] on div "Claim Update" at bounding box center [226, 152] width 25 height 5
type input "**********"
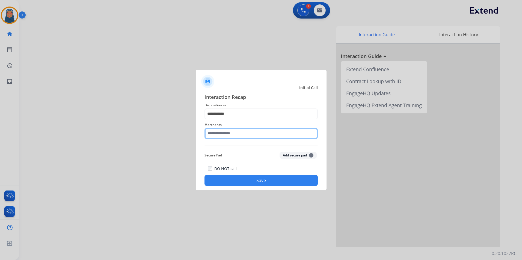
click at [233, 134] on input "text" at bounding box center [261, 133] width 113 height 11
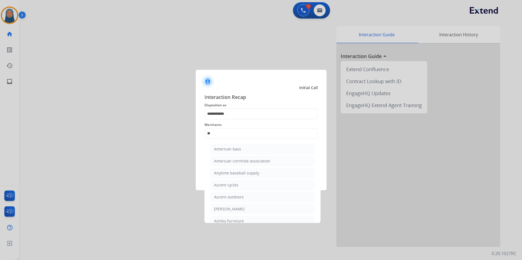
click at [238, 209] on div "Ashley - Reguard" at bounding box center [229, 209] width 31 height 5
type input "**********"
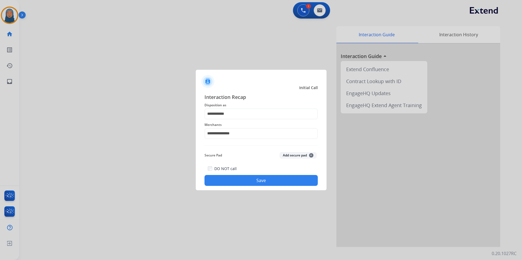
click at [246, 181] on button "Save" at bounding box center [261, 180] width 113 height 11
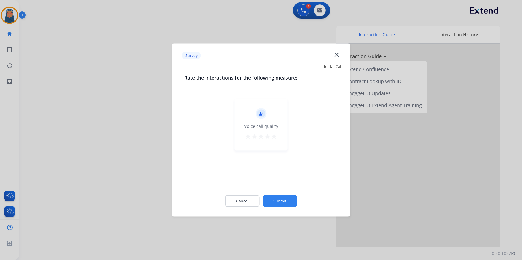
click at [275, 200] on button "Submit" at bounding box center [280, 201] width 34 height 11
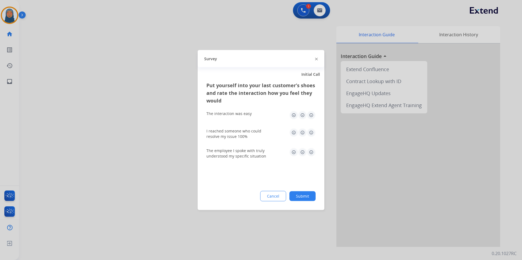
click at [301, 198] on button "Submit" at bounding box center [302, 197] width 26 height 10
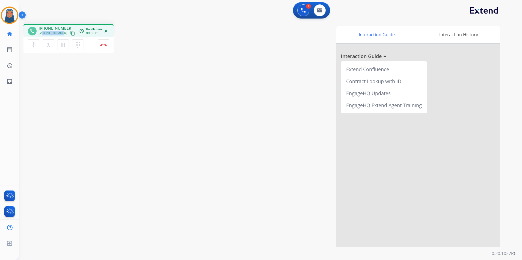
drag, startPoint x: 62, startPoint y: 35, endPoint x: 43, endPoint y: 36, distance: 18.6
click at [43, 36] on div "+18156933232 content_copy" at bounding box center [57, 33] width 37 height 7
copy span "8156933232"
click at [62, 48] on mat-icon "pause" at bounding box center [63, 45] width 7 height 7
click at [32, 46] on mat-icon "mic" at bounding box center [33, 45] width 7 height 7
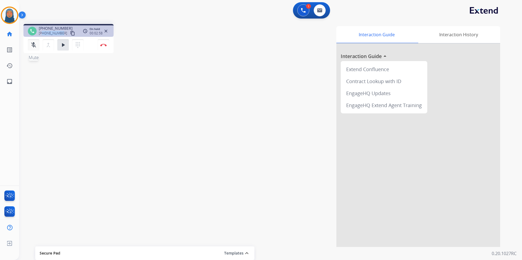
click at [33, 50] on button "mic_off Mute" at bounding box center [33, 44] width 11 height 11
click at [61, 47] on mat-icon "play_arrow" at bounding box center [63, 45] width 7 height 7
click at [179, 65] on div "phone +18156933232 +18156933232 content_copy access_time Call metrics Queue 00:…" at bounding box center [264, 134] width 490 height 228
click at [172, 82] on div "phone +18156933232 +18156933232 content_copy access_time Call metrics Queue 00:…" at bounding box center [264, 134] width 490 height 228
click at [106, 46] on button "Disconnect" at bounding box center [103, 44] width 11 height 11
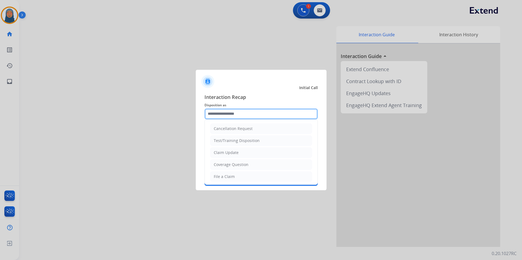
click at [233, 115] on input "text" at bounding box center [261, 114] width 113 height 11
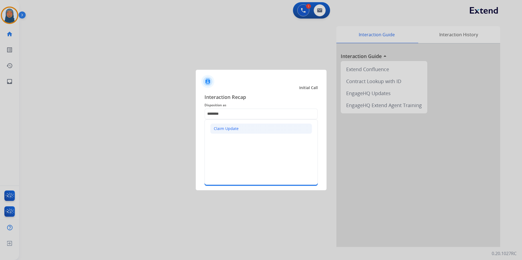
click at [242, 127] on li "Claim Update" at bounding box center [261, 129] width 102 height 10
type input "**********"
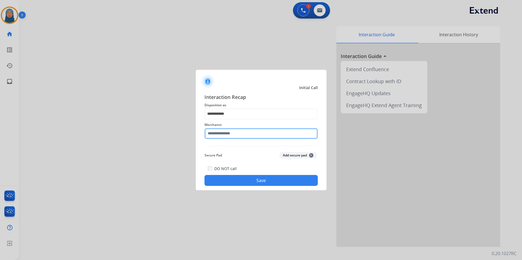
click at [242, 130] on input "text" at bounding box center [261, 133] width 113 height 11
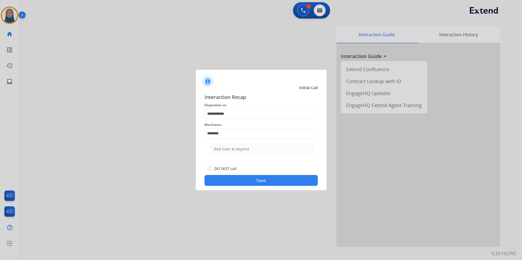
click at [242, 149] on div "Bed bath & beyond" at bounding box center [231, 149] width 35 height 5
type input "**********"
click at [249, 176] on button "Save" at bounding box center [261, 180] width 113 height 11
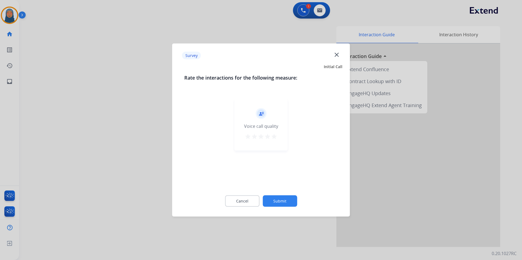
click at [275, 140] on mat-icon "star" at bounding box center [274, 137] width 7 height 7
click at [288, 200] on button "Submit" at bounding box center [280, 201] width 34 height 11
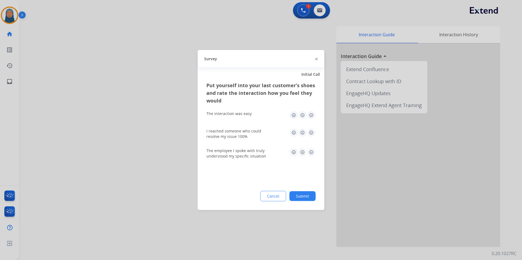
click at [309, 118] on img at bounding box center [311, 115] width 9 height 9
click at [311, 130] on img at bounding box center [311, 133] width 9 height 9
drag, startPoint x: 312, startPoint y: 147, endPoint x: 312, endPoint y: 152, distance: 4.4
click at [312, 148] on div "The employee I spoke with truly understood my specific situation" at bounding box center [260, 154] width 109 height 20
click at [312, 152] on img at bounding box center [311, 152] width 9 height 9
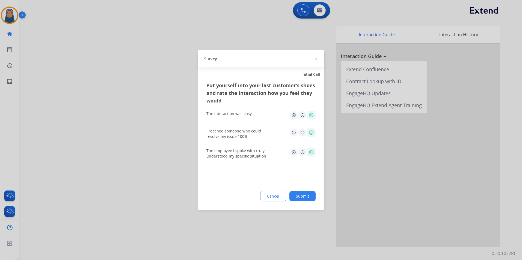
click at [308, 194] on button "Submit" at bounding box center [302, 197] width 26 height 10
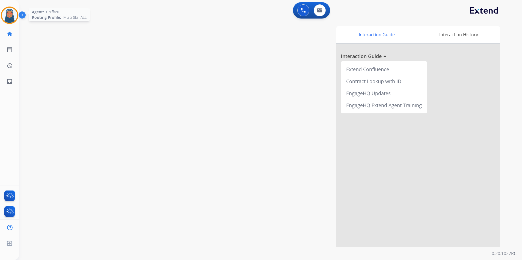
click at [9, 17] on img at bounding box center [9, 15] width 15 height 15
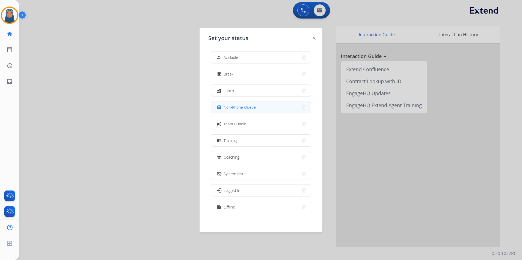
click at [235, 107] on span "Non-Phone Queue" at bounding box center [240, 108] width 32 height 6
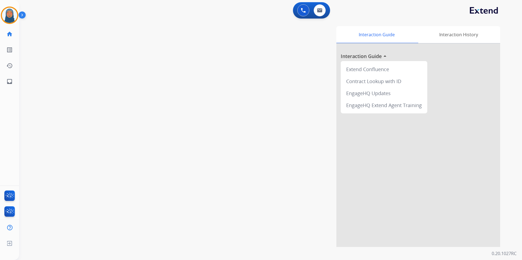
click at [259, 106] on div "Interaction Guide Interaction History Interaction Guide arrow_drop_up Extend Co…" at bounding box center [340, 136] width 320 height 221
drag, startPoint x: 9, startPoint y: 13, endPoint x: 24, endPoint y: 16, distance: 15.4
click at [9, 13] on img at bounding box center [9, 15] width 15 height 15
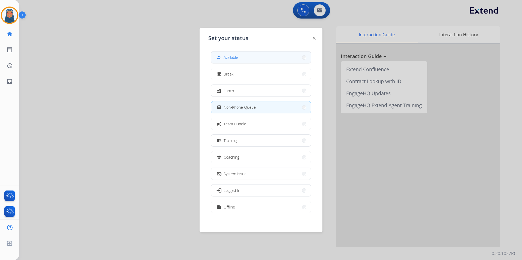
click at [230, 55] on span "Available" at bounding box center [231, 58] width 14 height 6
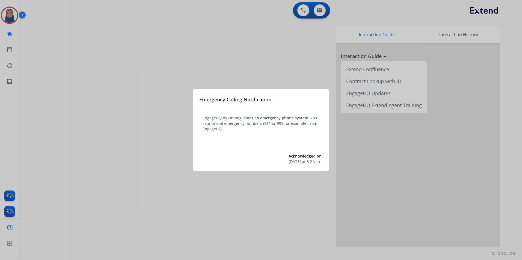
click at [10, 15] on div at bounding box center [261, 130] width 522 height 260
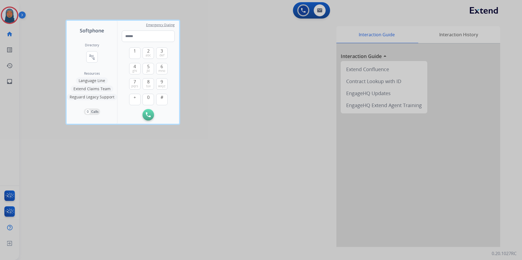
click at [14, 13] on div at bounding box center [261, 130] width 522 height 260
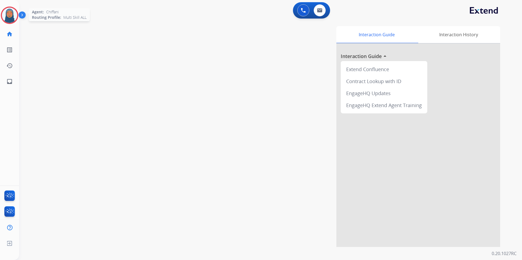
click at [14, 17] on img at bounding box center [9, 15] width 15 height 15
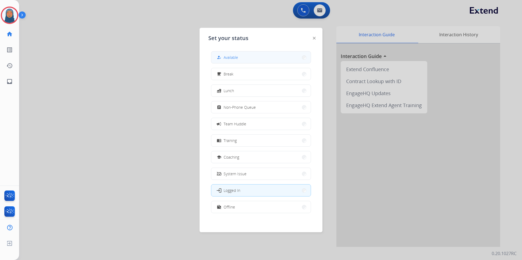
click at [227, 60] on span "Available" at bounding box center [231, 58] width 14 height 6
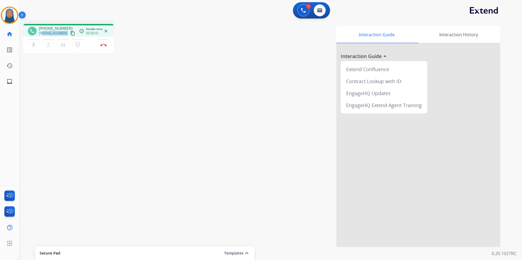
drag, startPoint x: 62, startPoint y: 33, endPoint x: 43, endPoint y: 33, distance: 19.7
click at [43, 33] on div "+14078681304 content_copy" at bounding box center [57, 33] width 37 height 7
copy div "4078681304 content_copy access_time Call metrics Queue 00:10 Hold 00:00 Talk 00…"
click at [99, 44] on button "Disconnect" at bounding box center [103, 44] width 11 height 11
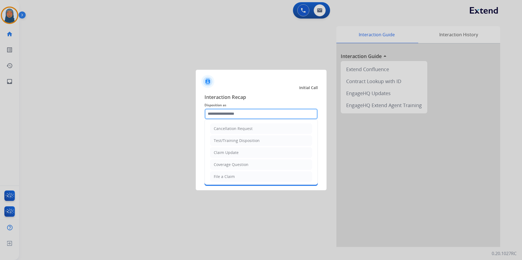
click at [227, 112] on input "text" at bounding box center [261, 114] width 113 height 11
drag, startPoint x: 239, startPoint y: 177, endPoint x: 231, endPoint y: 148, distance: 30.3
click at [239, 176] on li "File a Claim" at bounding box center [261, 177] width 102 height 10
type input "**********"
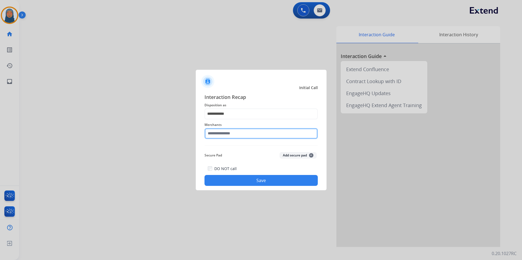
click at [231, 134] on input "text" at bounding box center [261, 133] width 113 height 11
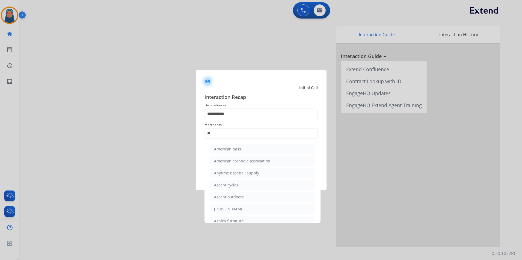
drag, startPoint x: 268, startPoint y: 208, endPoint x: 277, endPoint y: 206, distance: 9.6
click at [269, 208] on li "Ashley - Reguard" at bounding box center [263, 209] width 104 height 10
type input "**********"
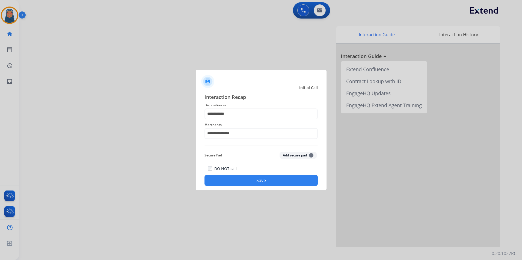
click at [298, 180] on button "Save" at bounding box center [261, 180] width 113 height 11
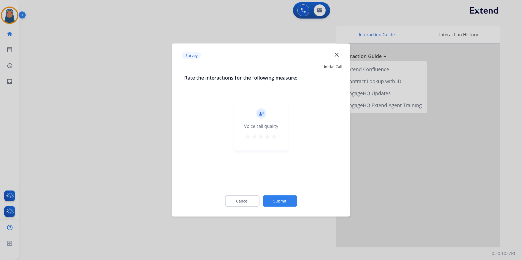
click at [292, 202] on button "Submit" at bounding box center [280, 201] width 34 height 11
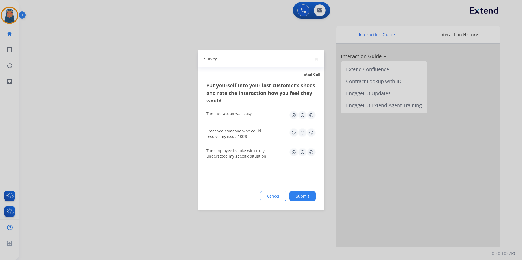
click at [308, 196] on button "Submit" at bounding box center [302, 197] width 26 height 10
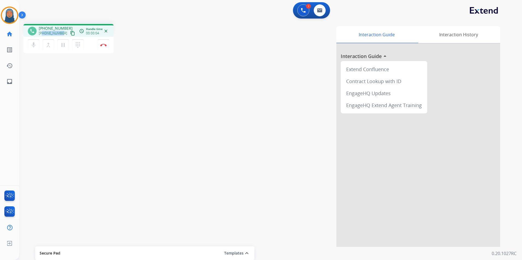
drag, startPoint x: 60, startPoint y: 34, endPoint x: 43, endPoint y: 33, distance: 17.2
click at [43, 33] on div "+18135071451 content_copy" at bounding box center [57, 33] width 37 height 7
copy span "8135071451"
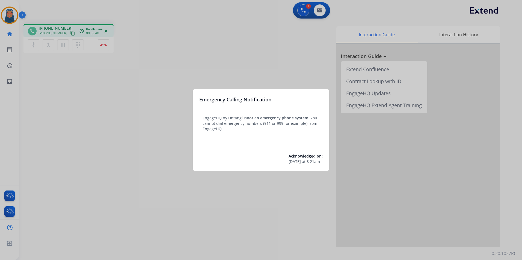
click at [205, 162] on div "Acknowledged on: 1/8/2025 at 8:21am" at bounding box center [260, 159] width 123 height 11
click at [167, 177] on div at bounding box center [261, 130] width 522 height 260
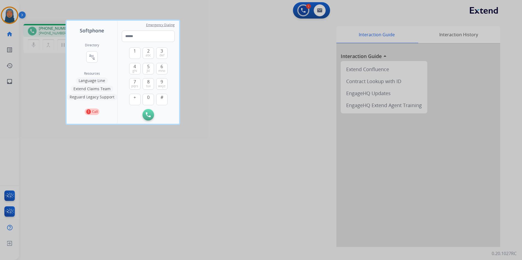
click at [174, 174] on div at bounding box center [261, 130] width 522 height 260
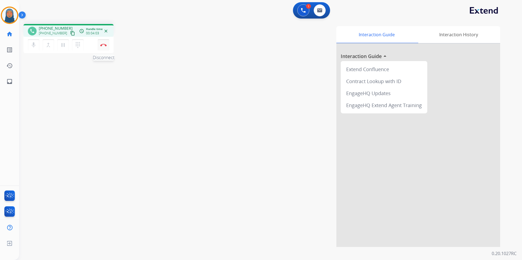
click at [107, 46] on button "Disconnect" at bounding box center [103, 44] width 11 height 11
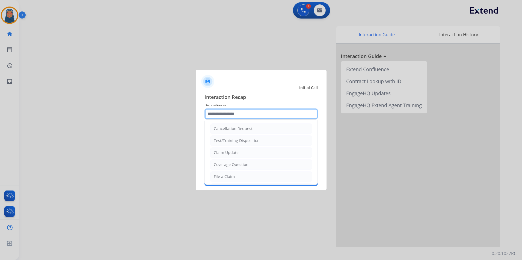
click at [245, 111] on input "text" at bounding box center [261, 114] width 113 height 11
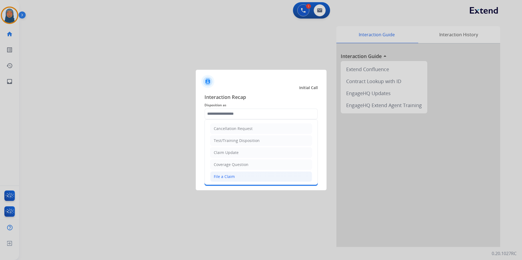
drag, startPoint x: 232, startPoint y: 176, endPoint x: 235, endPoint y: 136, distance: 40.5
click at [232, 176] on div "File a Claim" at bounding box center [224, 176] width 21 height 5
type input "**********"
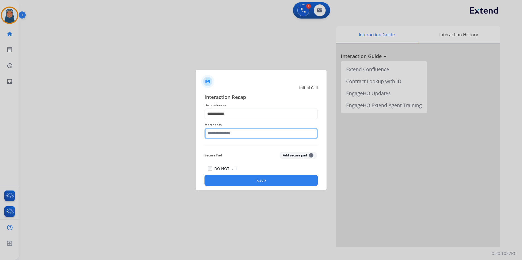
click at [235, 134] on input "text" at bounding box center [261, 133] width 113 height 11
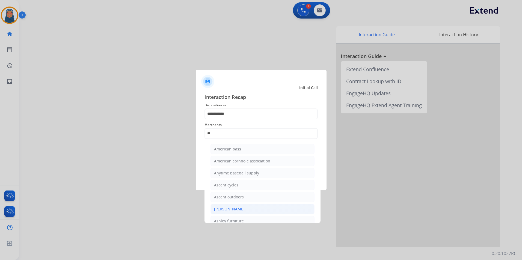
drag, startPoint x: 239, startPoint y: 208, endPoint x: 247, endPoint y: 178, distance: 30.9
click at [239, 208] on div "Ashley - Reguard" at bounding box center [229, 209] width 31 height 5
type input "**********"
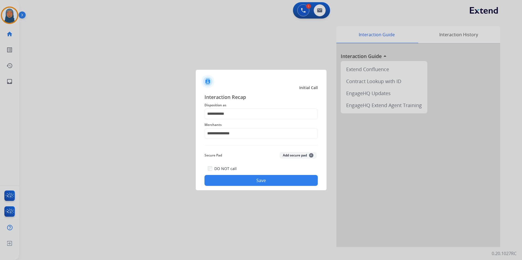
click at [250, 177] on button "Save" at bounding box center [261, 180] width 113 height 11
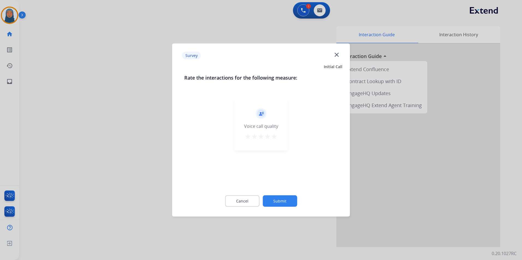
click at [277, 200] on button "Submit" at bounding box center [280, 201] width 34 height 11
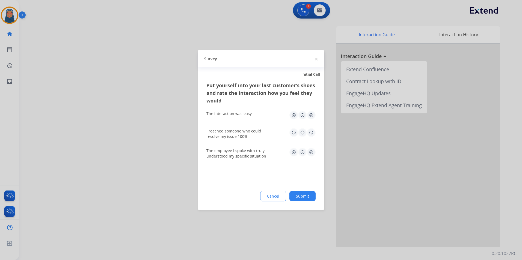
click at [309, 197] on button "Submit" at bounding box center [302, 197] width 26 height 10
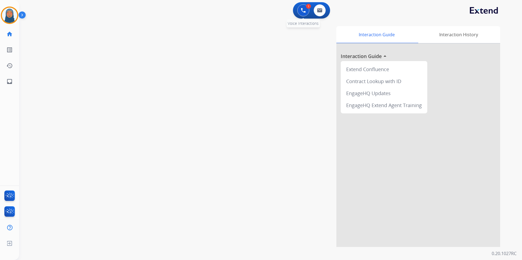
click at [304, 14] on button at bounding box center [303, 10] width 12 height 12
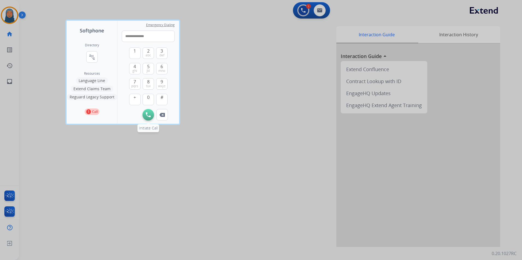
type input "**********"
click at [150, 117] on button "Initiate Call" at bounding box center [148, 114] width 11 height 11
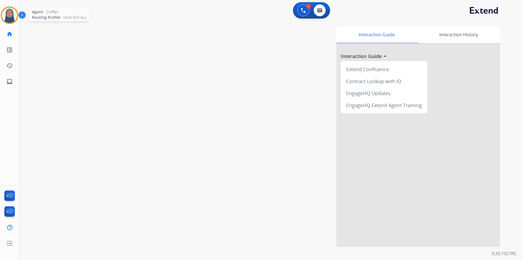
click at [7, 15] on img at bounding box center [9, 15] width 15 height 15
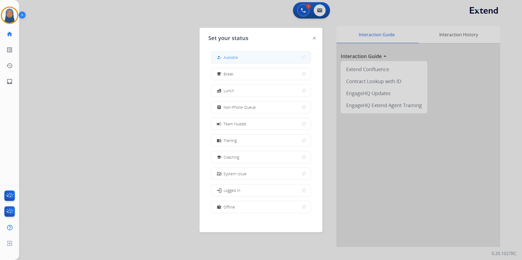
click at [229, 52] on button "how_to_reg Available" at bounding box center [260, 58] width 99 height 12
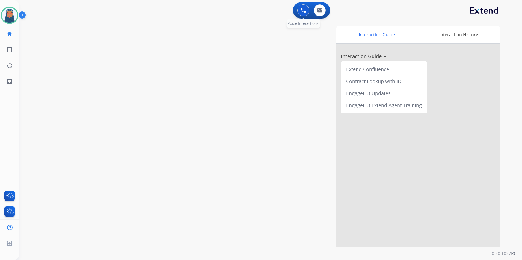
click at [305, 14] on button at bounding box center [303, 10] width 12 height 12
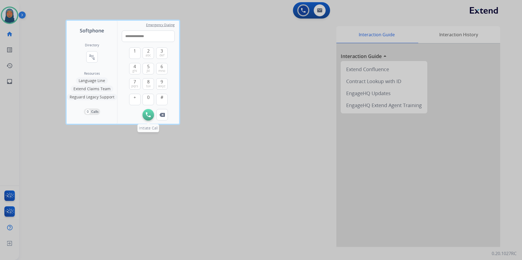
type input "**********"
click at [146, 113] on img at bounding box center [148, 114] width 5 height 5
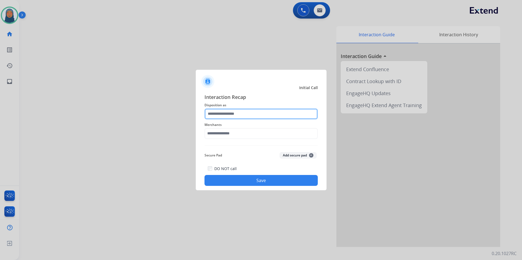
click at [227, 113] on input "text" at bounding box center [261, 114] width 113 height 11
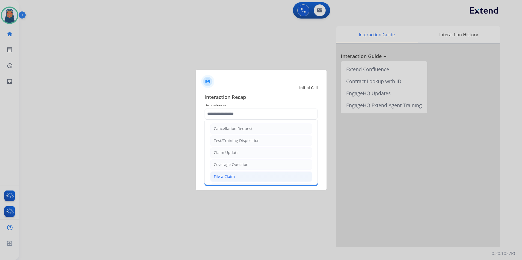
click at [231, 177] on div "File a Claim" at bounding box center [224, 176] width 21 height 5
type input "**********"
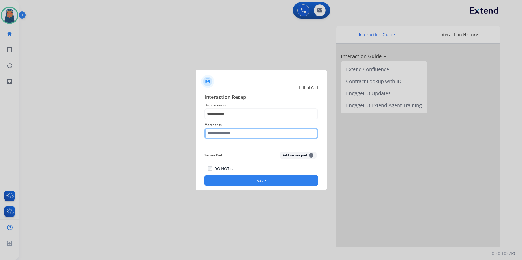
click at [228, 134] on input "text" at bounding box center [261, 133] width 113 height 11
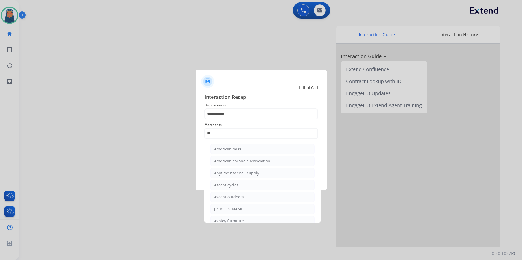
drag, startPoint x: 237, startPoint y: 210, endPoint x: 254, endPoint y: 192, distance: 24.0
click at [238, 207] on div "Ashley - Reguard" at bounding box center [229, 209] width 31 height 5
type input "**********"
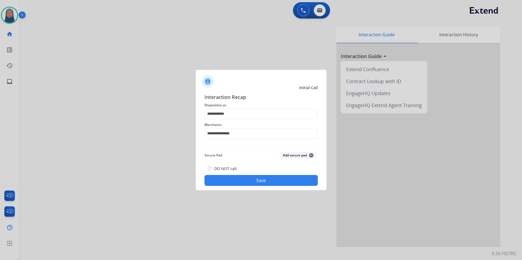
click at [270, 181] on button "Save" at bounding box center [261, 180] width 113 height 11
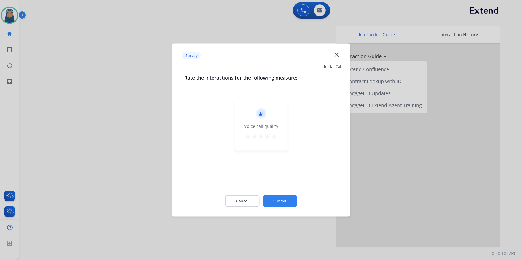
click at [278, 199] on button "Submit" at bounding box center [280, 201] width 34 height 11
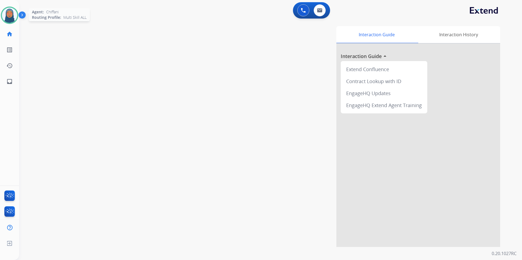
click at [16, 18] on img at bounding box center [9, 15] width 15 height 15
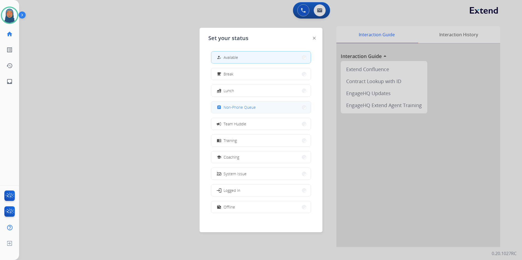
click at [236, 106] on span "Non-Phone Queue" at bounding box center [240, 108] width 32 height 6
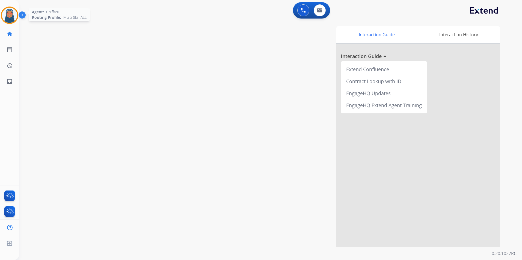
click at [7, 17] on img at bounding box center [9, 15] width 15 height 15
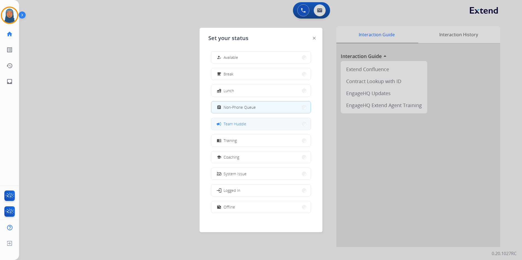
click at [247, 124] on button "campaign Team Huddle" at bounding box center [260, 124] width 99 height 12
